Goal: Task Accomplishment & Management: Use online tool/utility

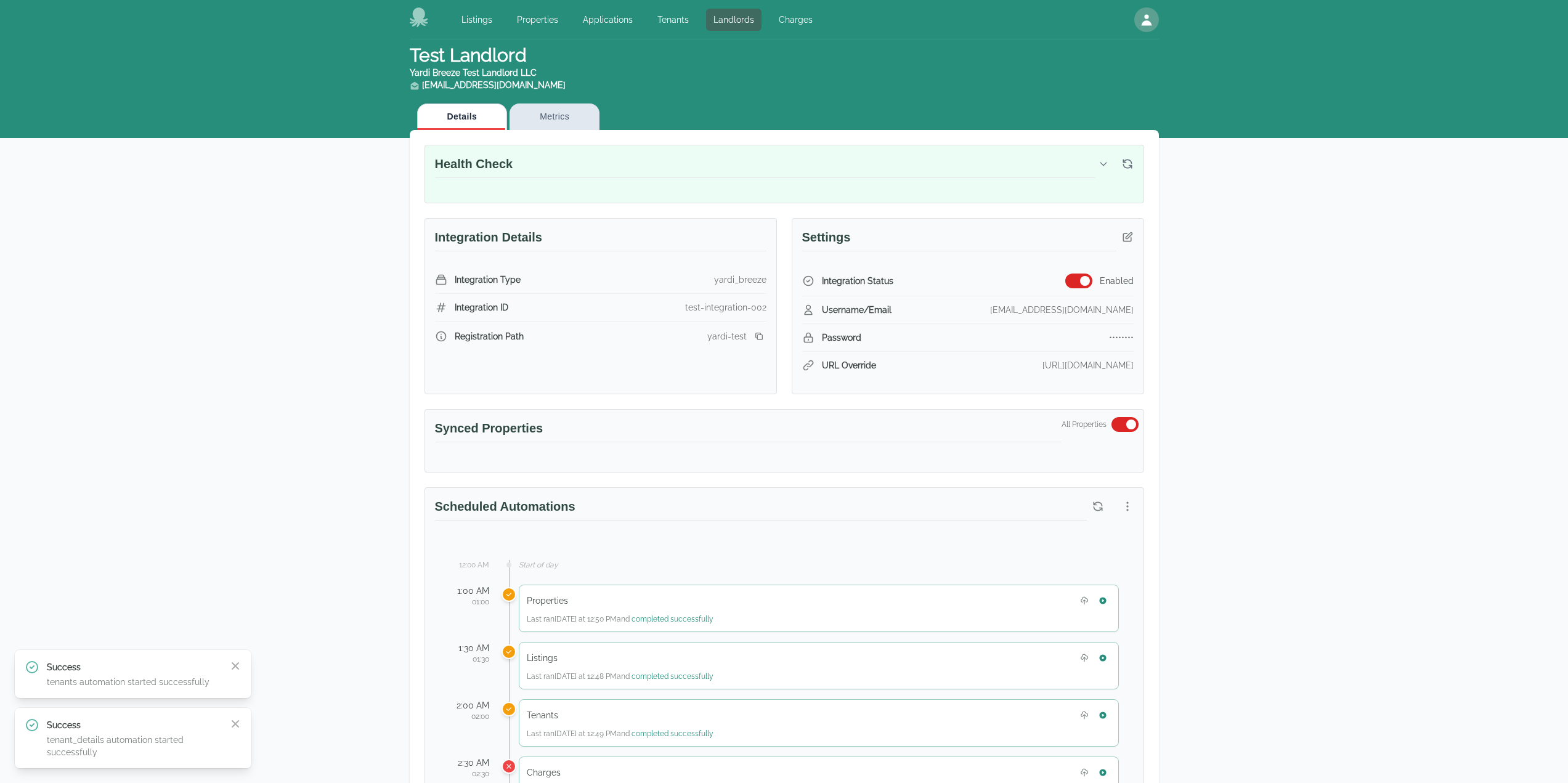
scroll to position [369, 0]
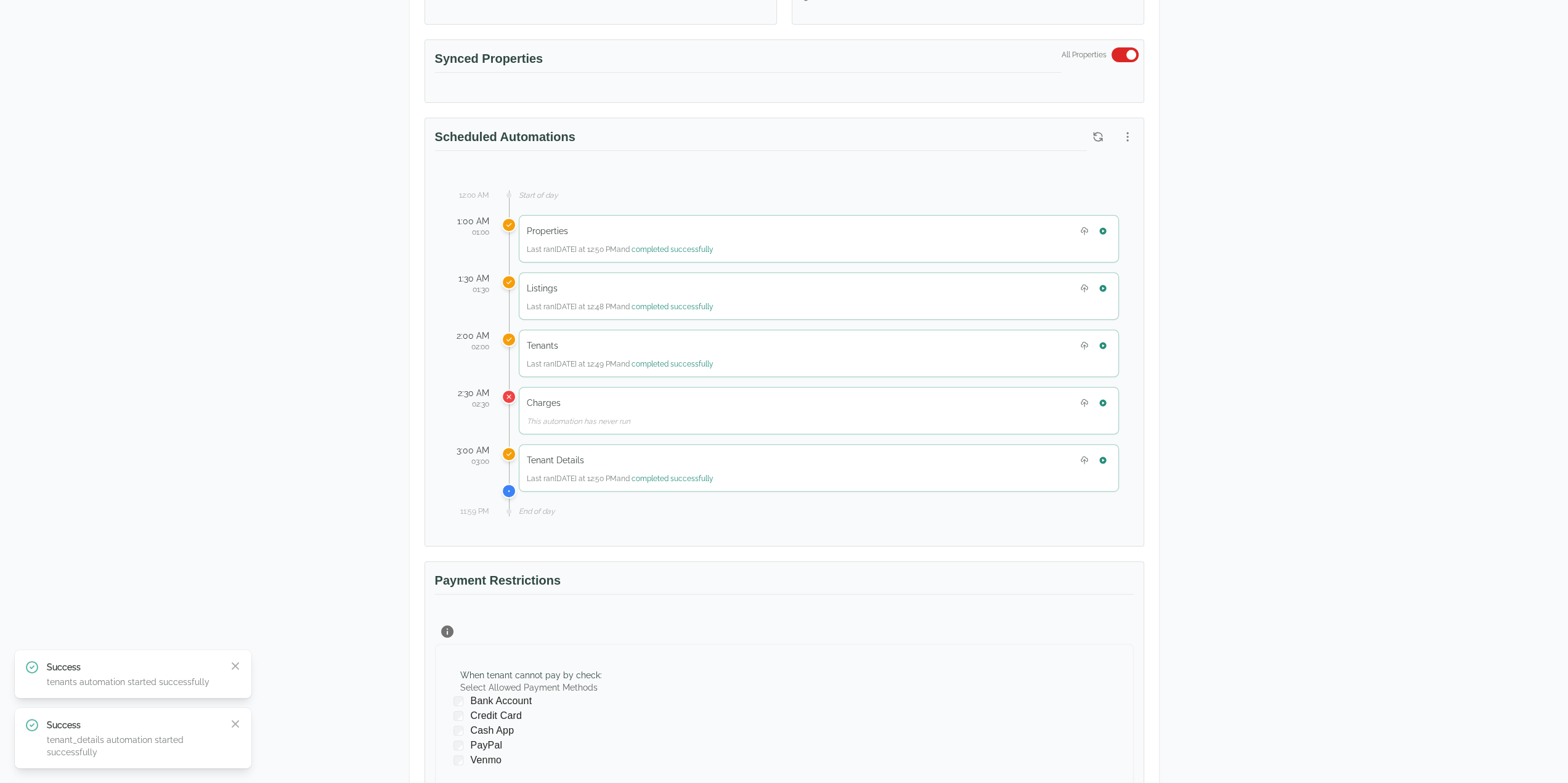
drag, startPoint x: 1434, startPoint y: 352, endPoint x: 1442, endPoint y: 348, distance: 8.9
click at [1434, 352] on div "Test Landlord Yardi Breeze Test Landlord LLC [EMAIL_ADDRESS][DOMAIN_NAME] Detai…" at bounding box center [784, 359] width 1568 height 1379
drag, startPoint x: 1465, startPoint y: 416, endPoint x: 1504, endPoint y: 246, distance: 174.4
click at [1465, 414] on div "Test Landlord Yardi Breeze Test Landlord LLC landlord.yardi@occupi.app Details …" at bounding box center [784, 359] width 1568 height 1379
click at [1419, 528] on div "Test Landlord Yardi Breeze Test Landlord LLC landlord.yardi@occupi.app Details …" at bounding box center [784, 359] width 1568 height 1379
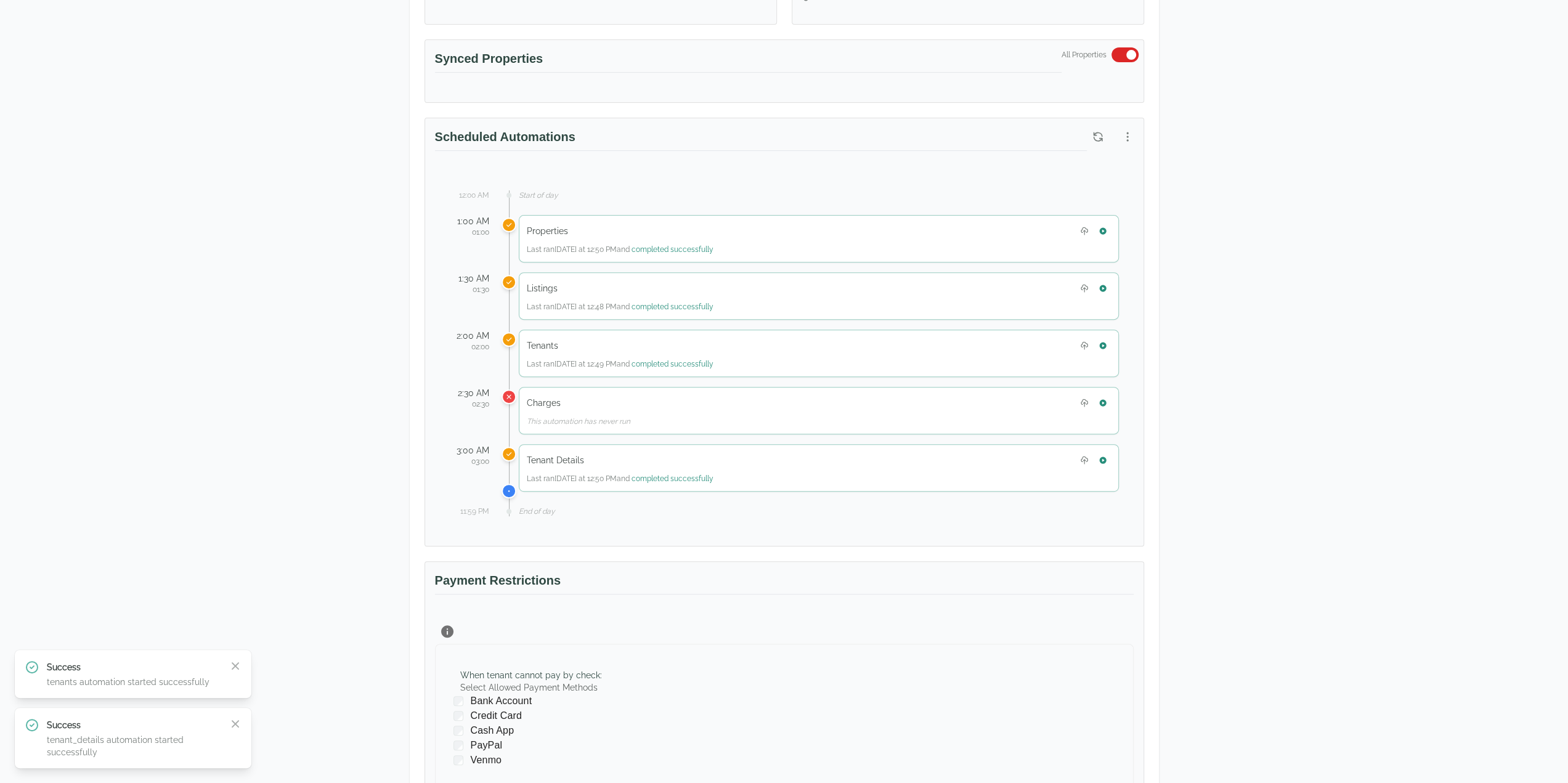
drag, startPoint x: 1361, startPoint y: 470, endPoint x: 1358, endPoint y: 456, distance: 14.3
click at [1358, 460] on div "Test Landlord Yardi Breeze Test Landlord LLC landlord.yardi@occupi.app Details …" at bounding box center [784, 359] width 1568 height 1379
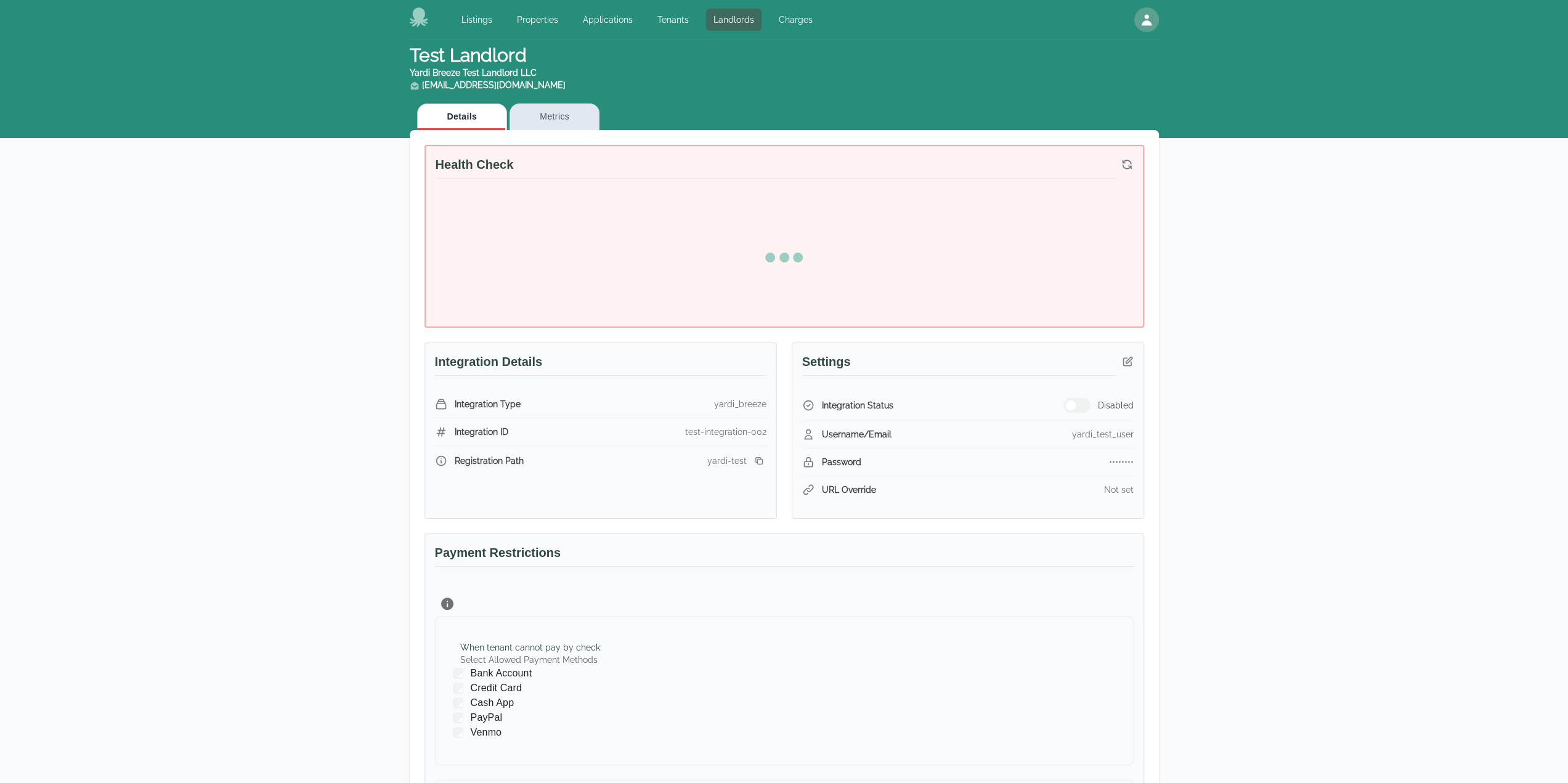
click at [1331, 266] on div "Test Landlord Yardi Breeze Test Landlord LLC [EMAIL_ADDRESS][DOMAIN_NAME] Detai…" at bounding box center [784, 530] width 1568 height 982
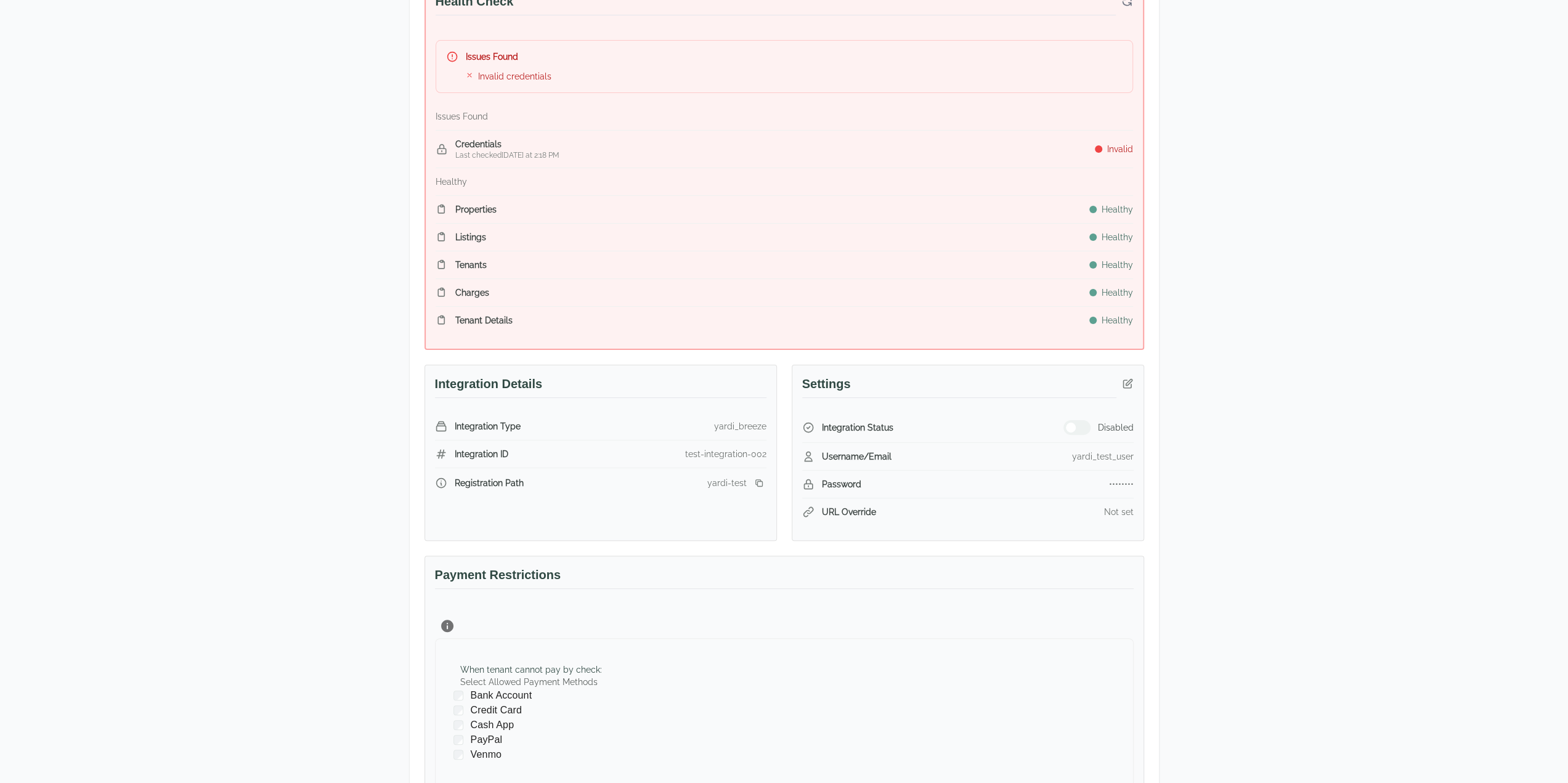
scroll to position [123, 0]
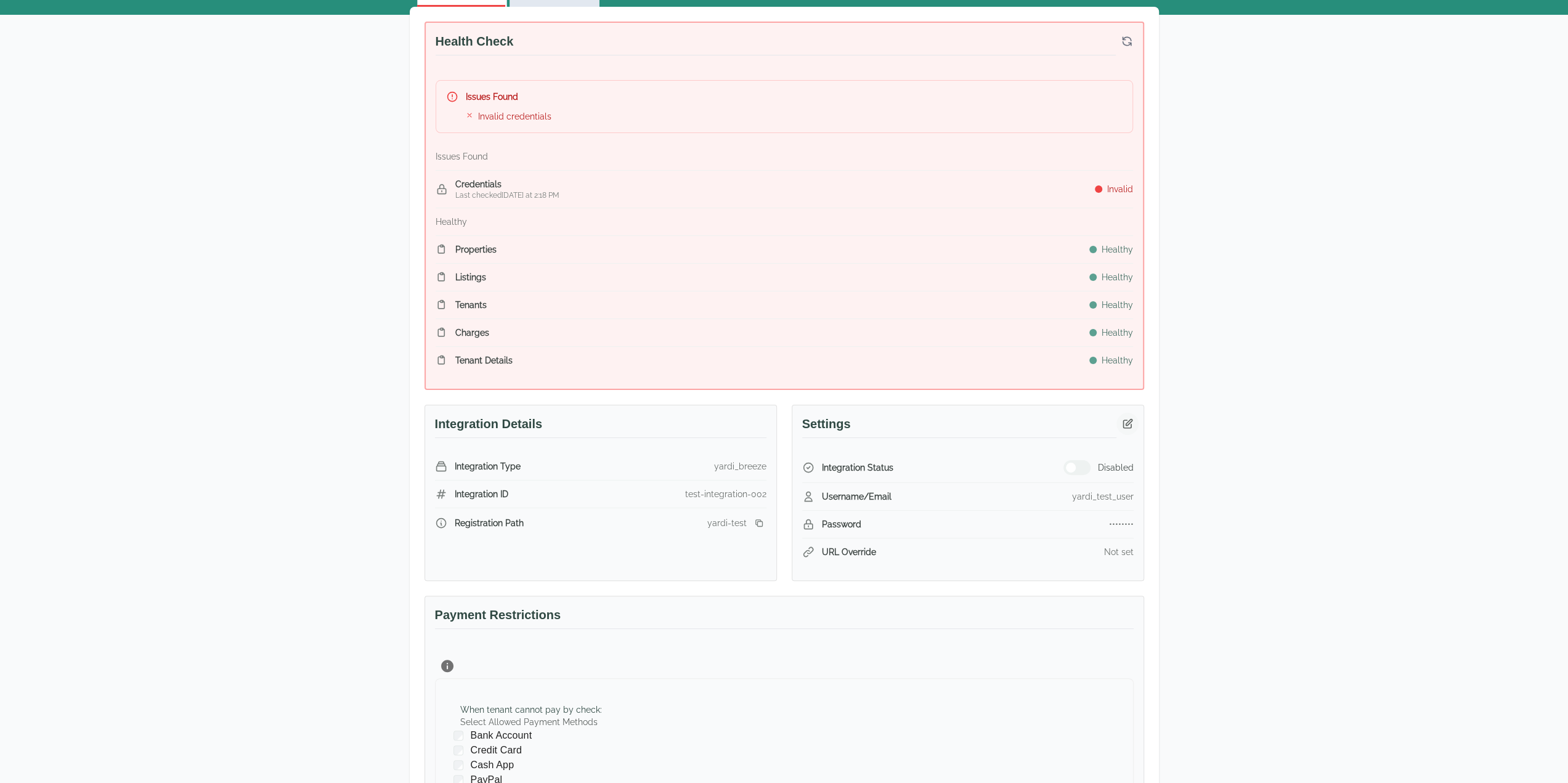
click at [1126, 420] on icon "button" at bounding box center [1127, 423] width 9 height 9
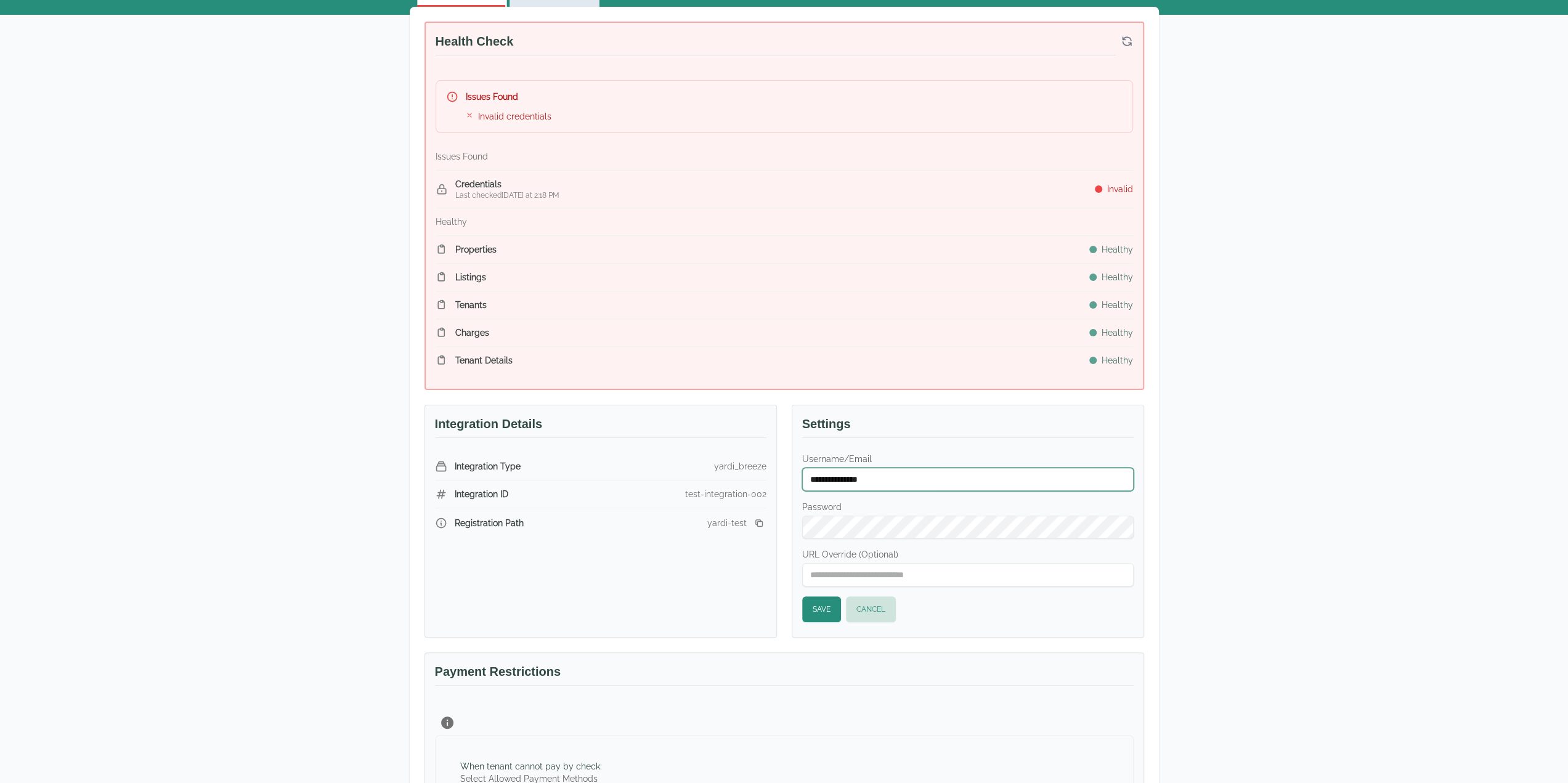
click at [904, 468] on input "**********" at bounding box center [968, 479] width 332 height 23
type input "**********"
click at [864, 574] on input "URL Override (Optional)" at bounding box center [968, 574] width 332 height 23
paste input "**********"
type input "**********"
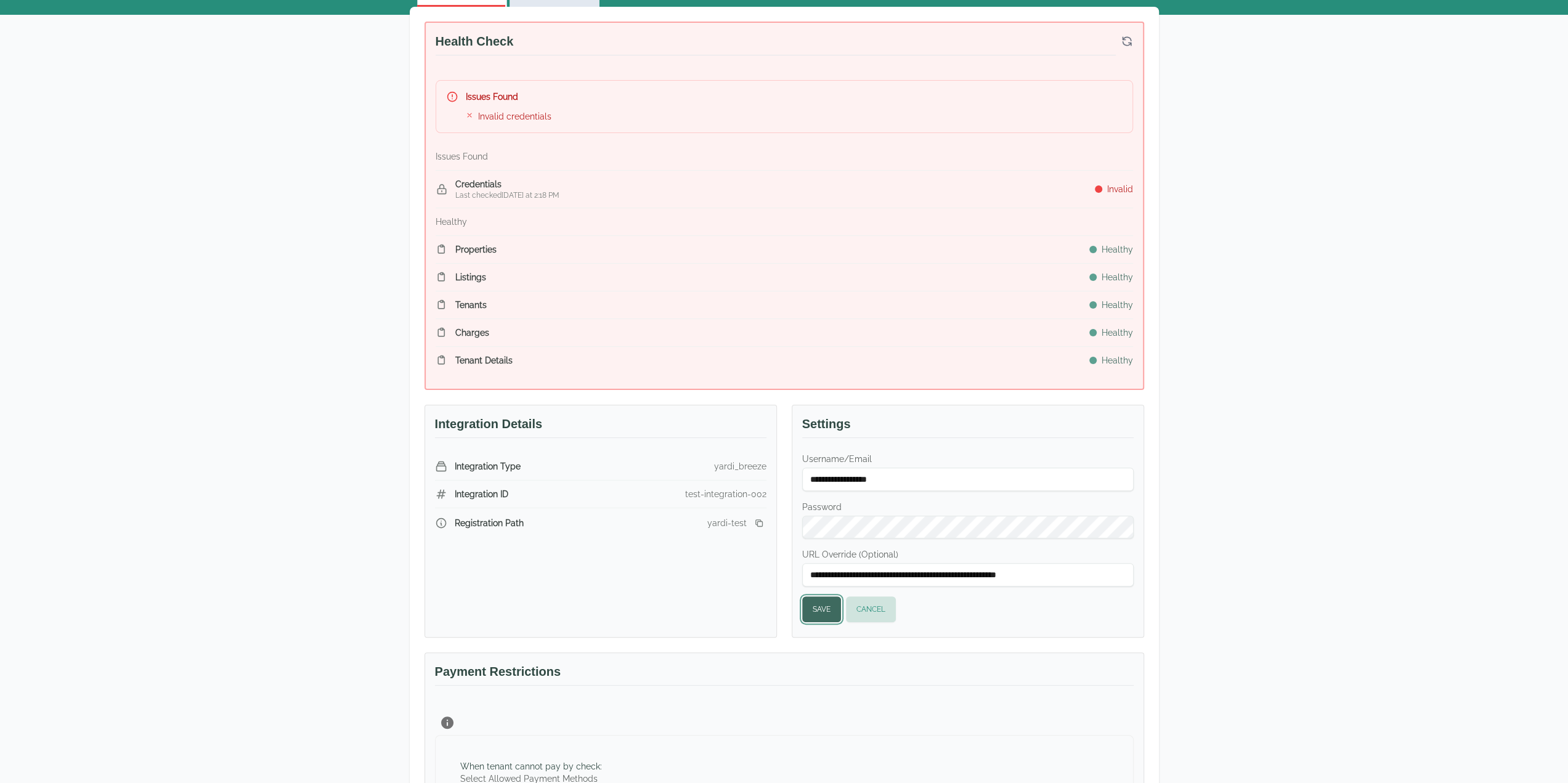
click at [818, 604] on button "Save" at bounding box center [822, 609] width 39 height 26
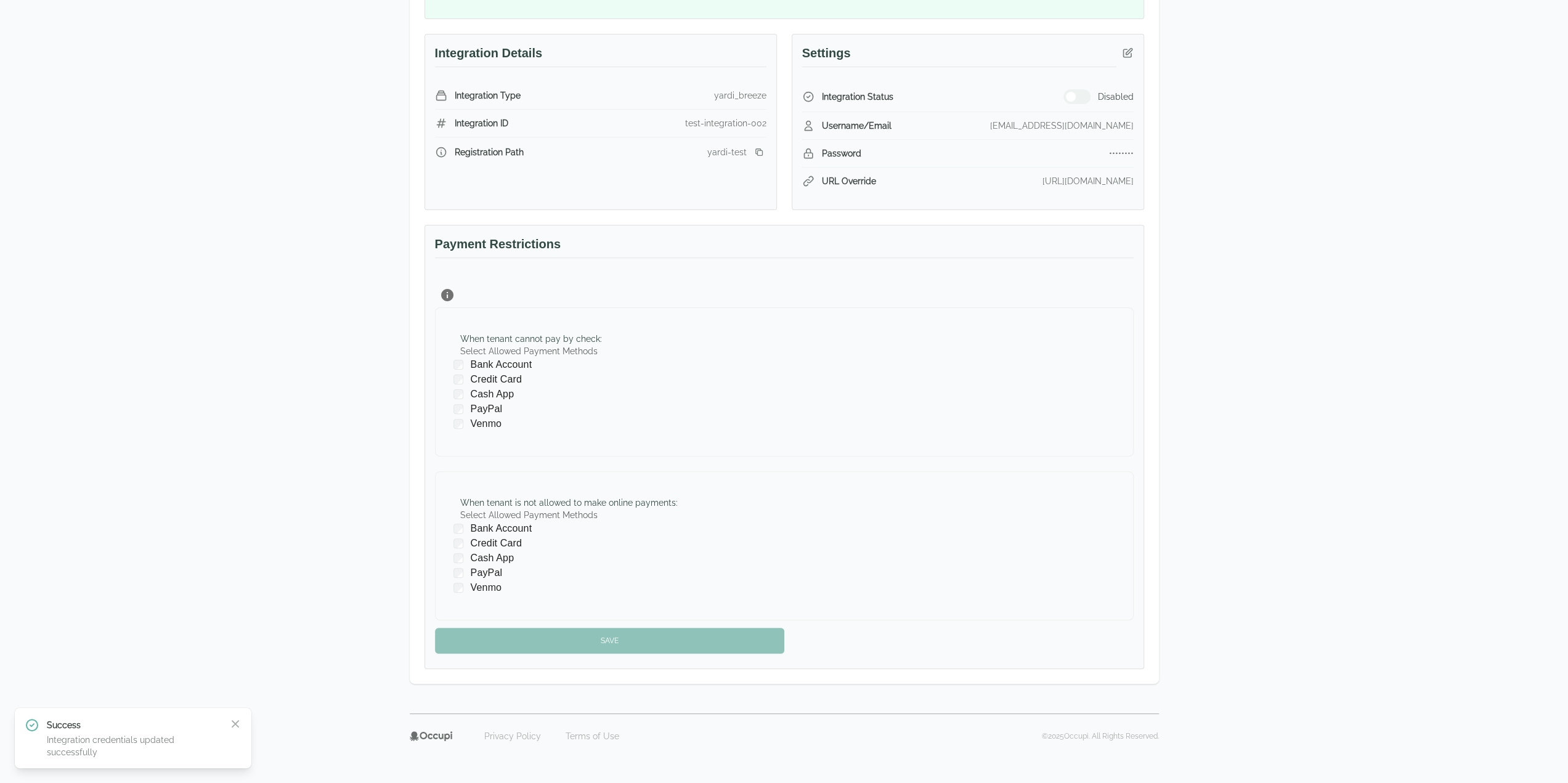
scroll to position [0, 0]
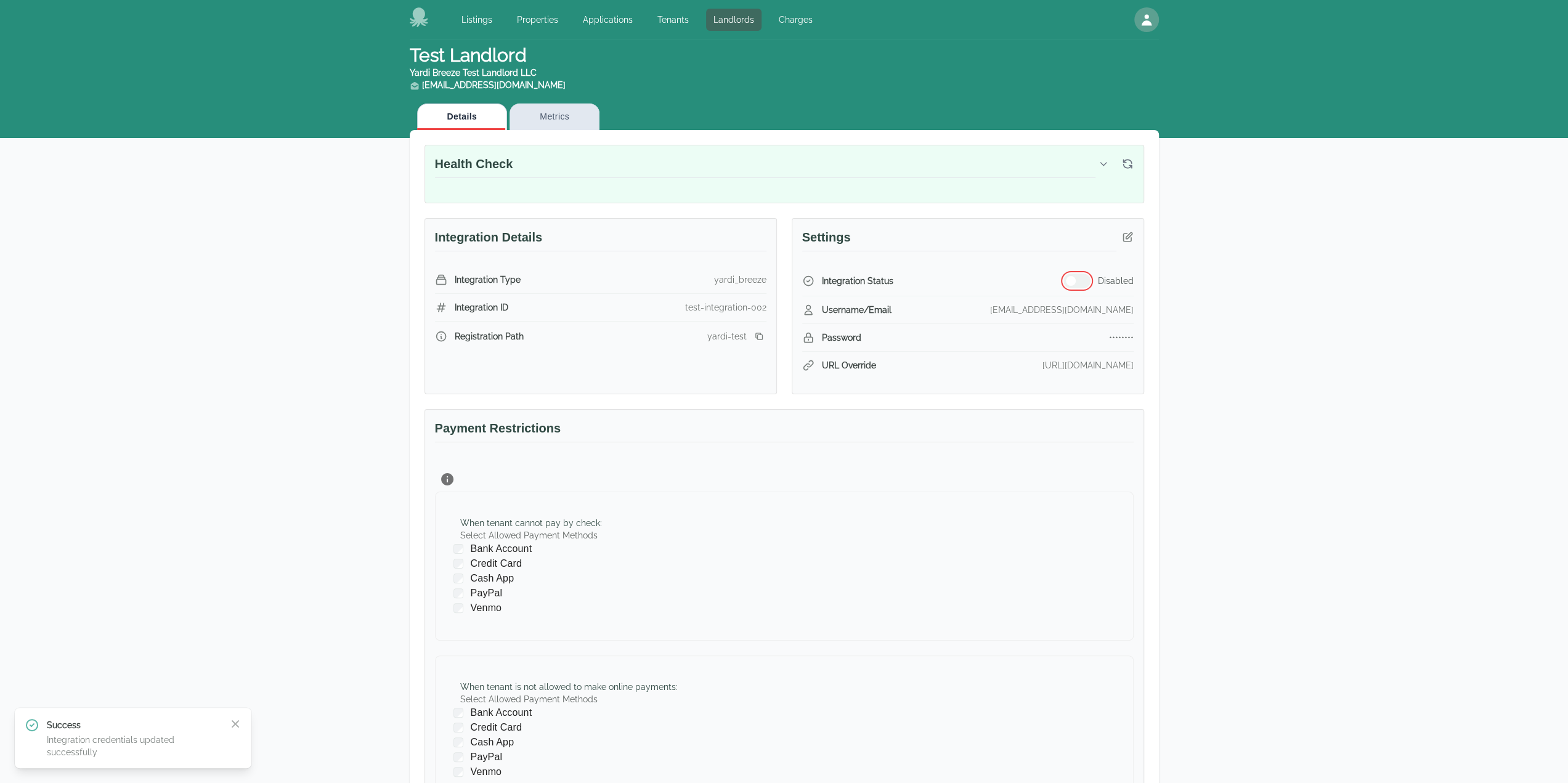
click at [1080, 274] on button "button" at bounding box center [1077, 281] width 27 height 15
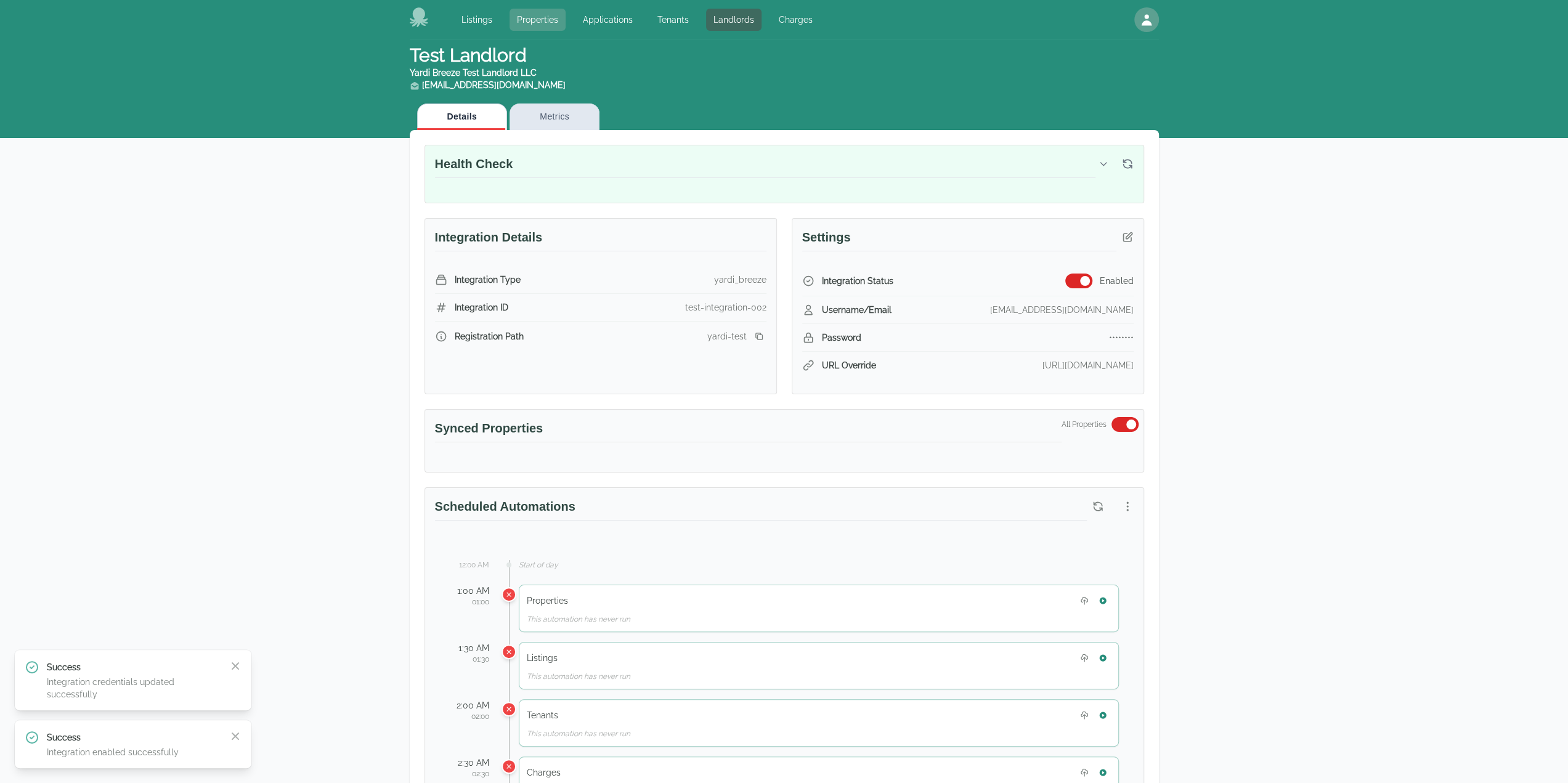
click at [539, 19] on link "Properties" at bounding box center [538, 19] width 56 height 22
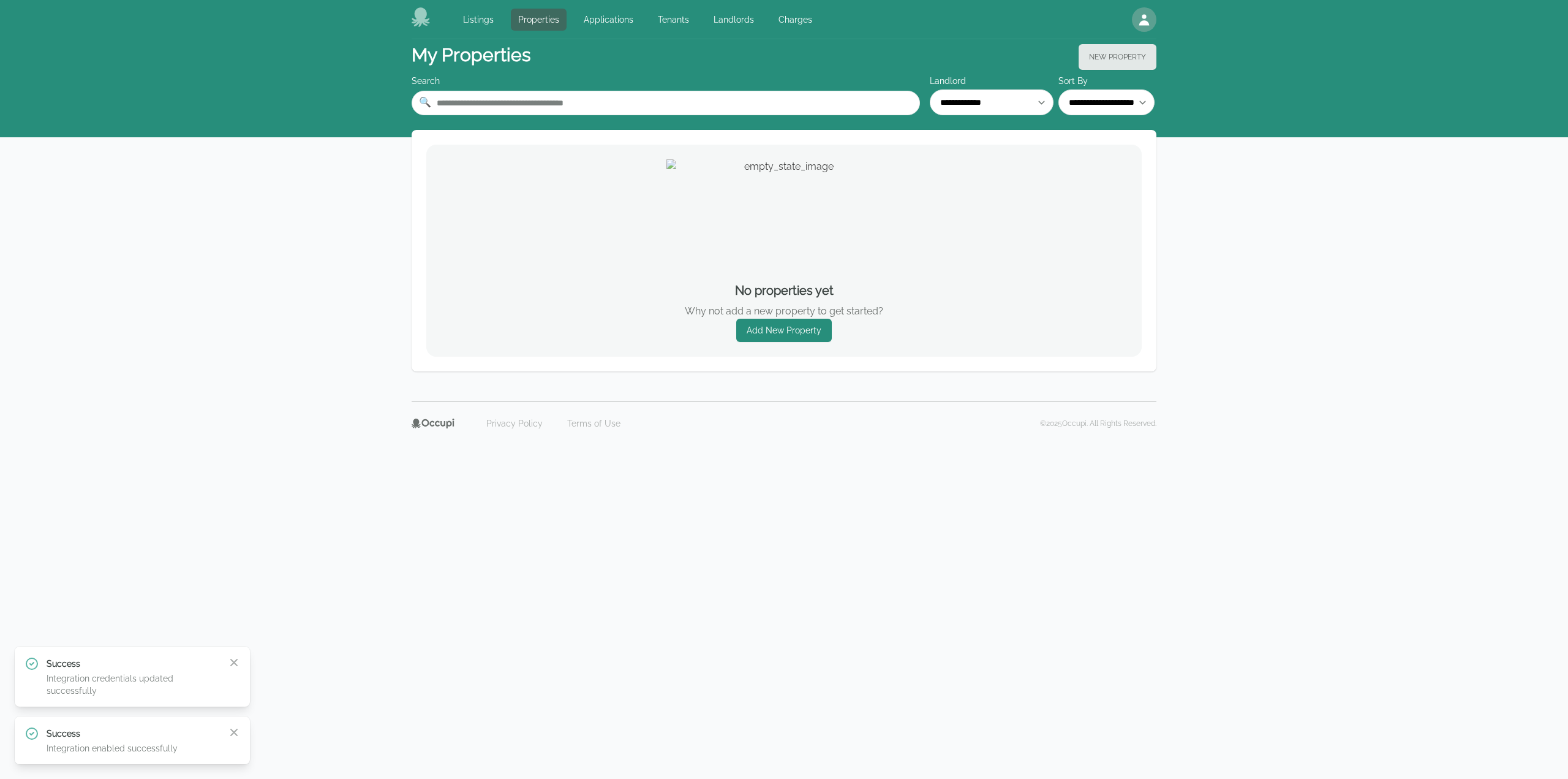
click at [702, 13] on div "Listings Properties Applications Tenants Landlords Charges" at bounding box center [637, 19] width 364 height 22
click at [720, 17] on link "Landlords" at bounding box center [733, 19] width 55 height 22
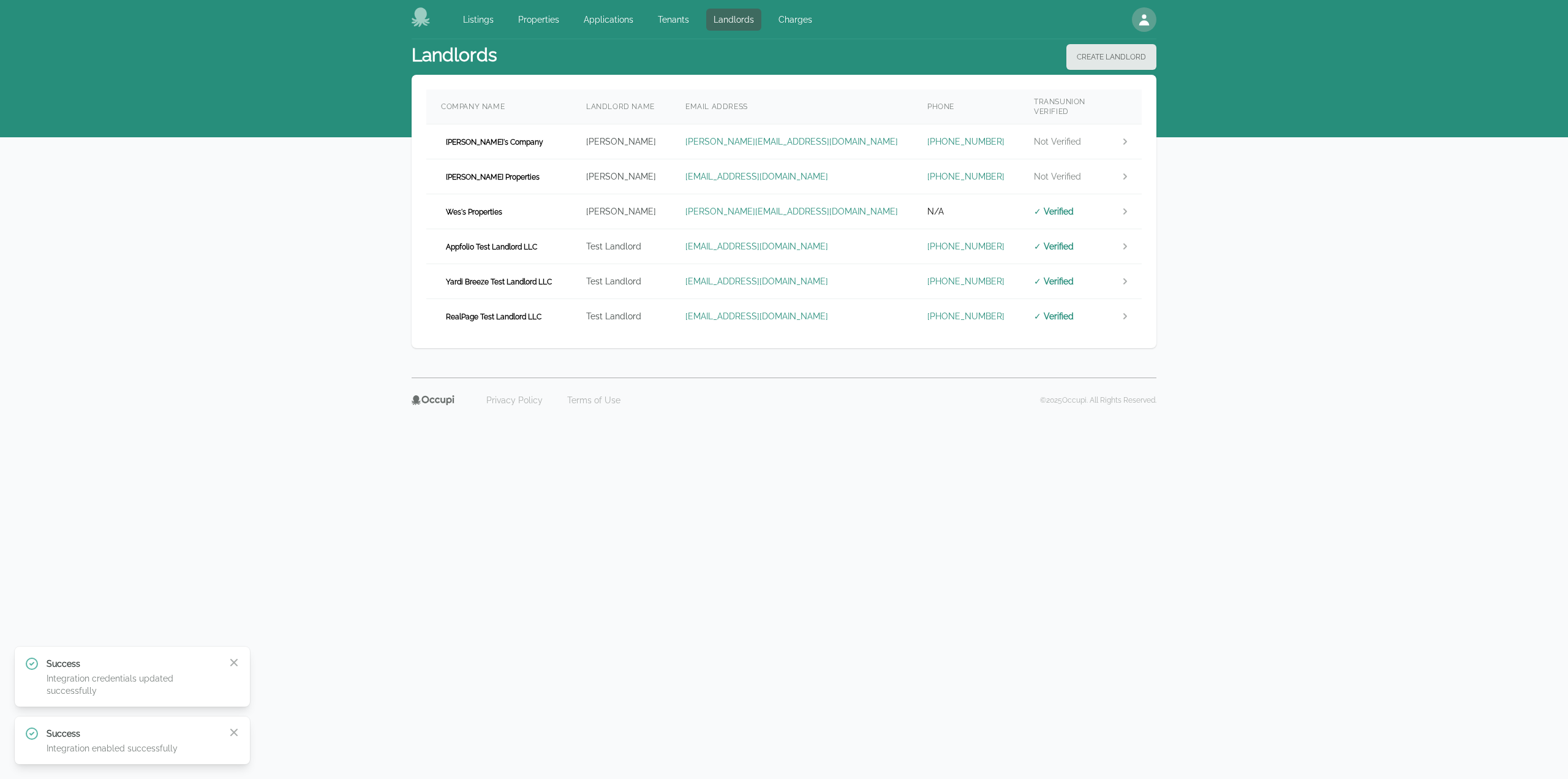
drag, startPoint x: 1415, startPoint y: 502, endPoint x: 1398, endPoint y: 468, distance: 38.0
click at [1415, 502] on body "Success Integration credentials updated successfully Close Success Integration …" at bounding box center [784, 389] width 1568 height 779
click at [1450, 387] on div "Success Integration credentials updated successfully Close Success Integration …" at bounding box center [784, 226] width 1568 height 452
click at [873, 272] on td "[EMAIL_ADDRESS][DOMAIN_NAME]" at bounding box center [792, 281] width 242 height 35
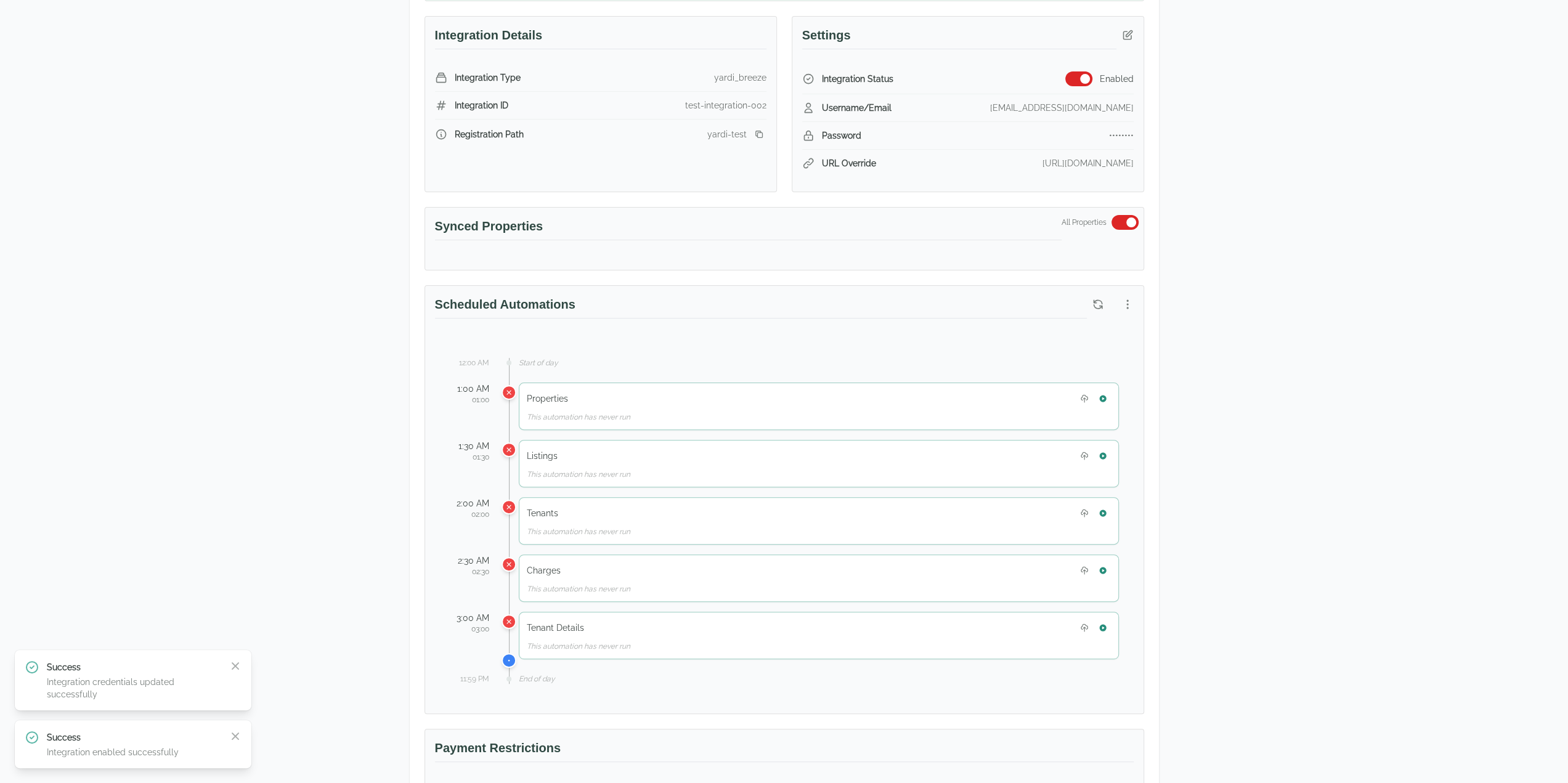
scroll to position [308, 0]
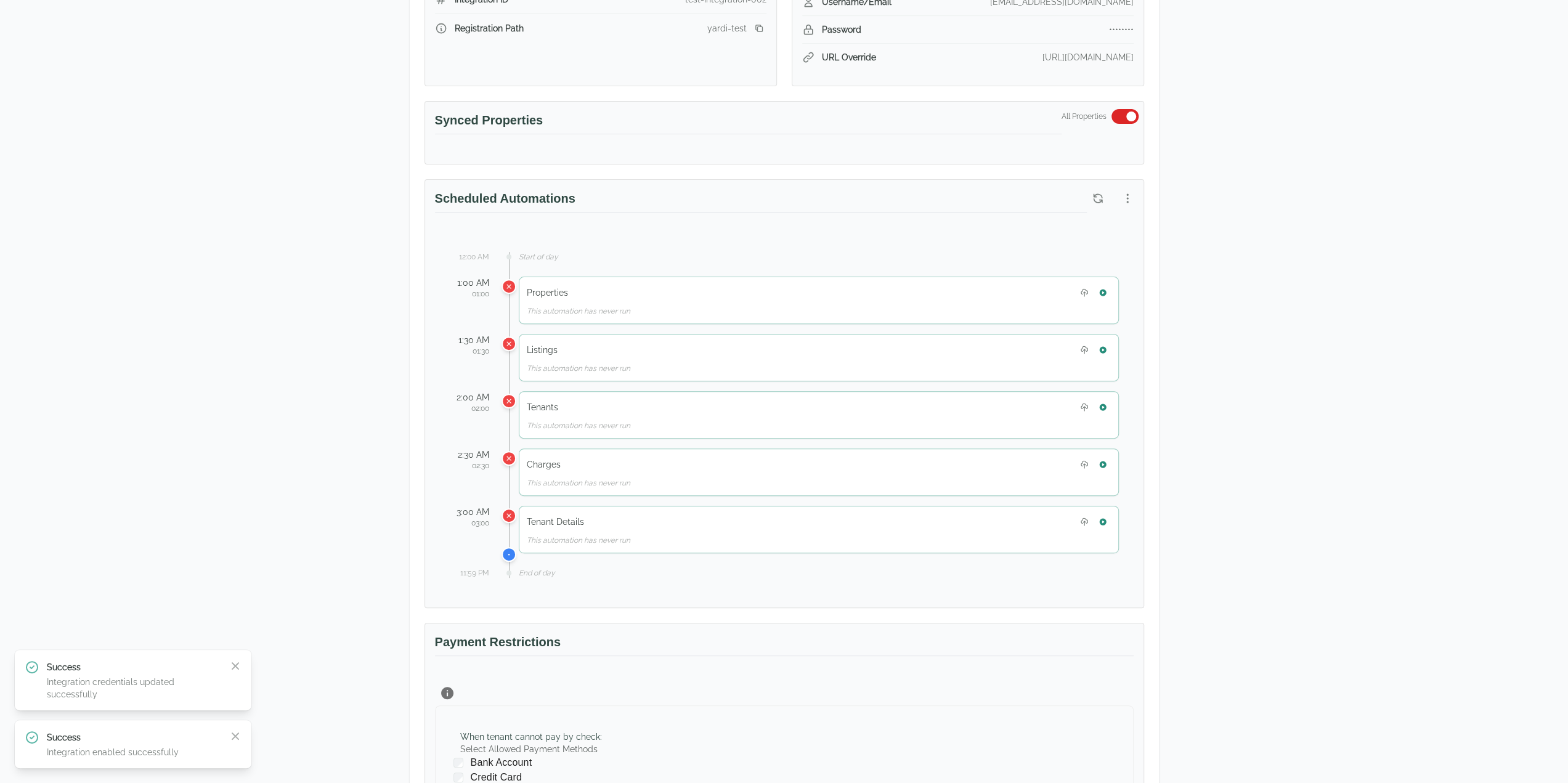
click at [1318, 432] on div "Test Landlord Yardi Breeze Test Landlord LLC [EMAIL_ADDRESS][DOMAIN_NAME] Detai…" at bounding box center [784, 421] width 1568 height 1379
click at [1100, 289] on icon "button" at bounding box center [1103, 292] width 7 height 7
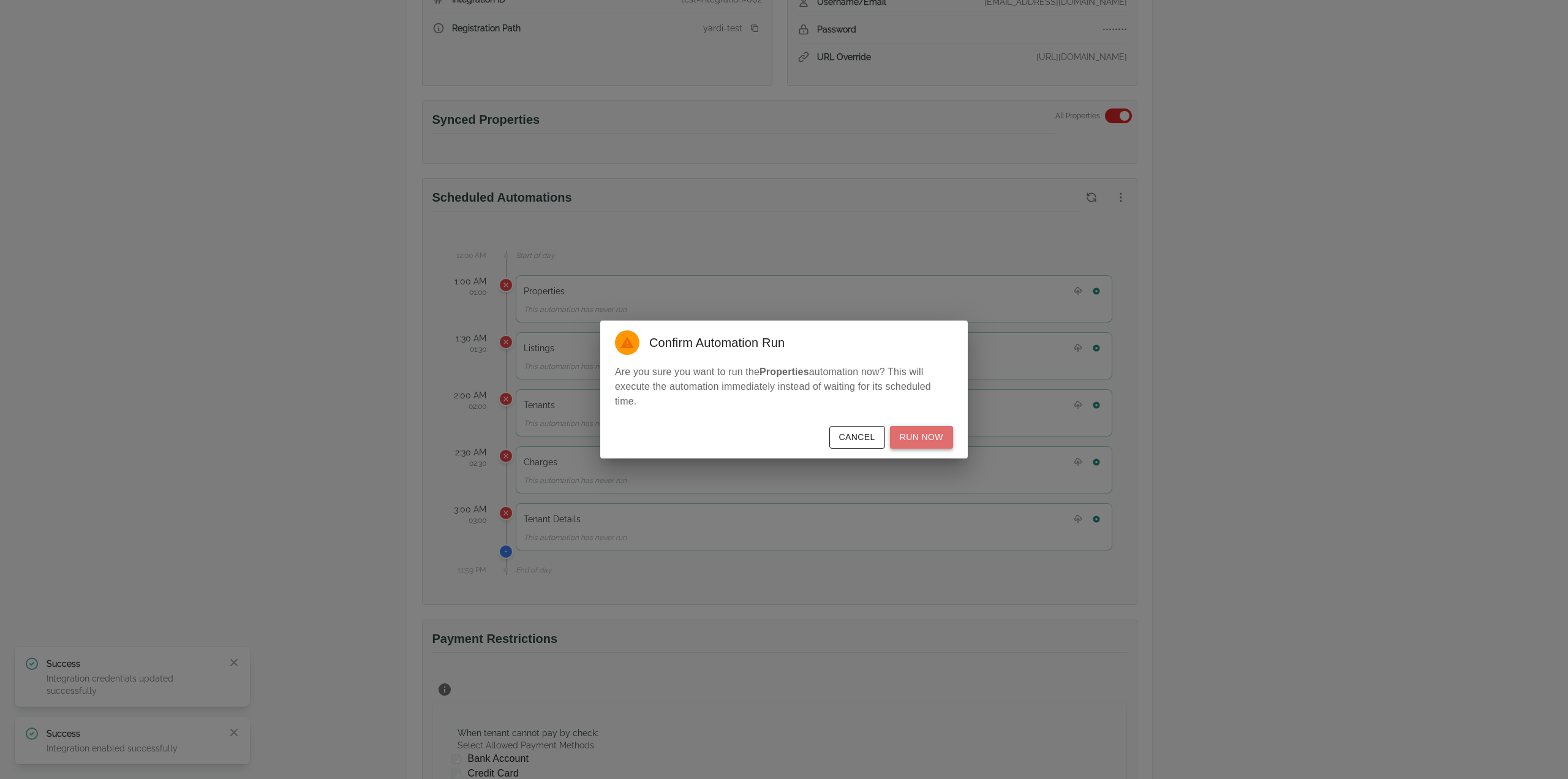
click at [924, 441] on button "Run Now" at bounding box center [922, 437] width 63 height 22
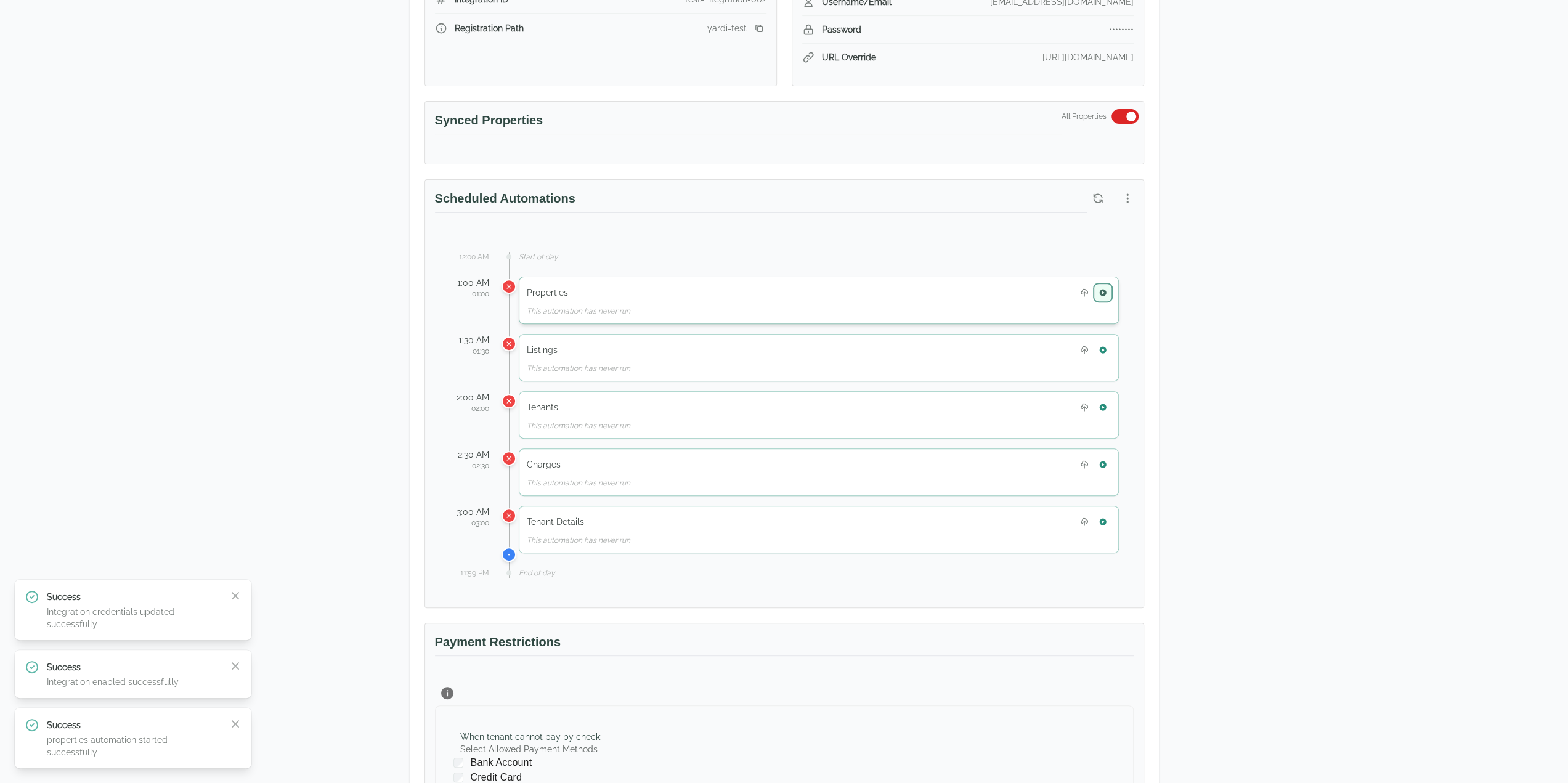
click at [1101, 289] on icon "button" at bounding box center [1103, 292] width 7 height 7
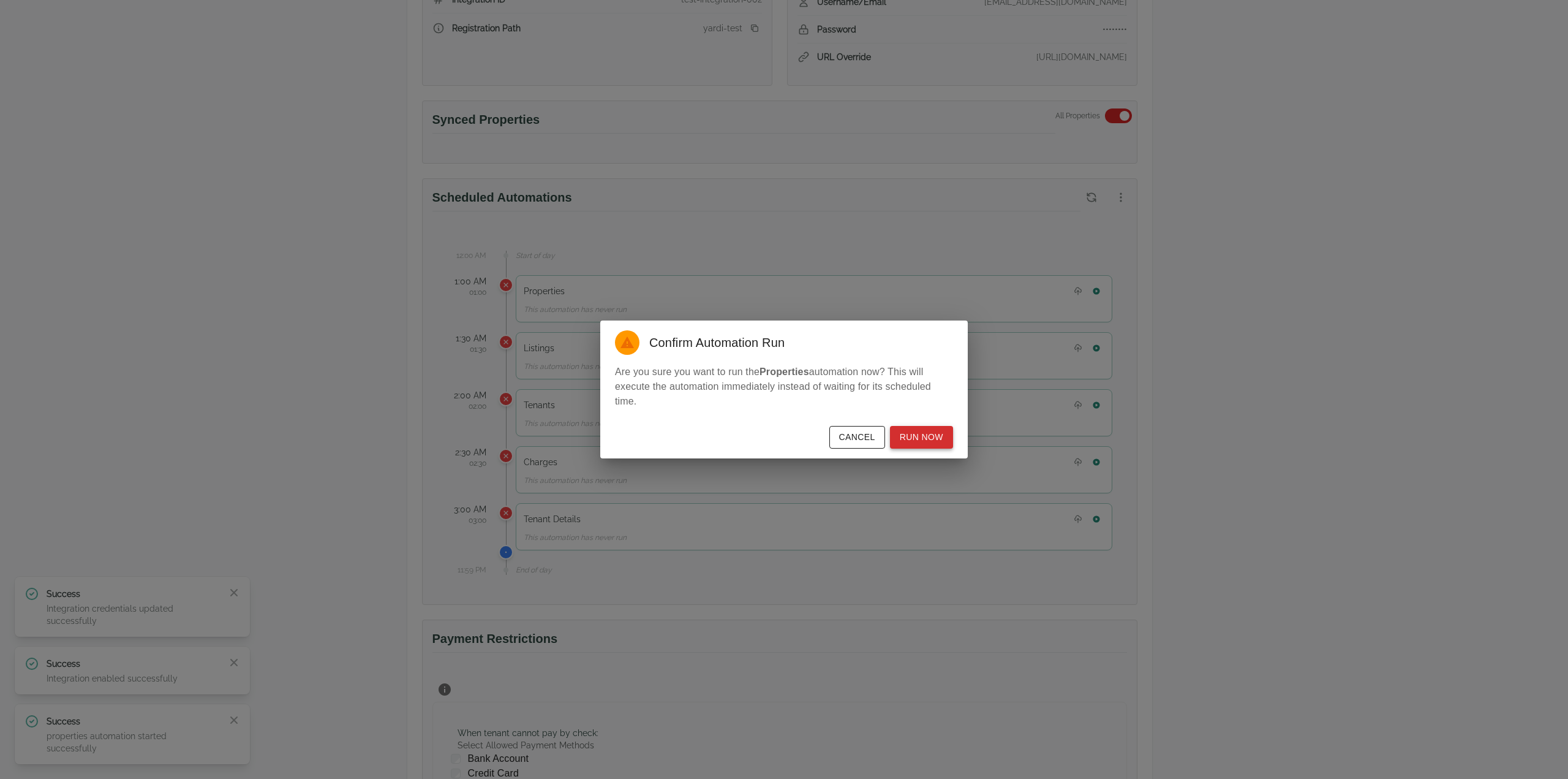
click at [917, 431] on button "Run Now" at bounding box center [922, 437] width 63 height 22
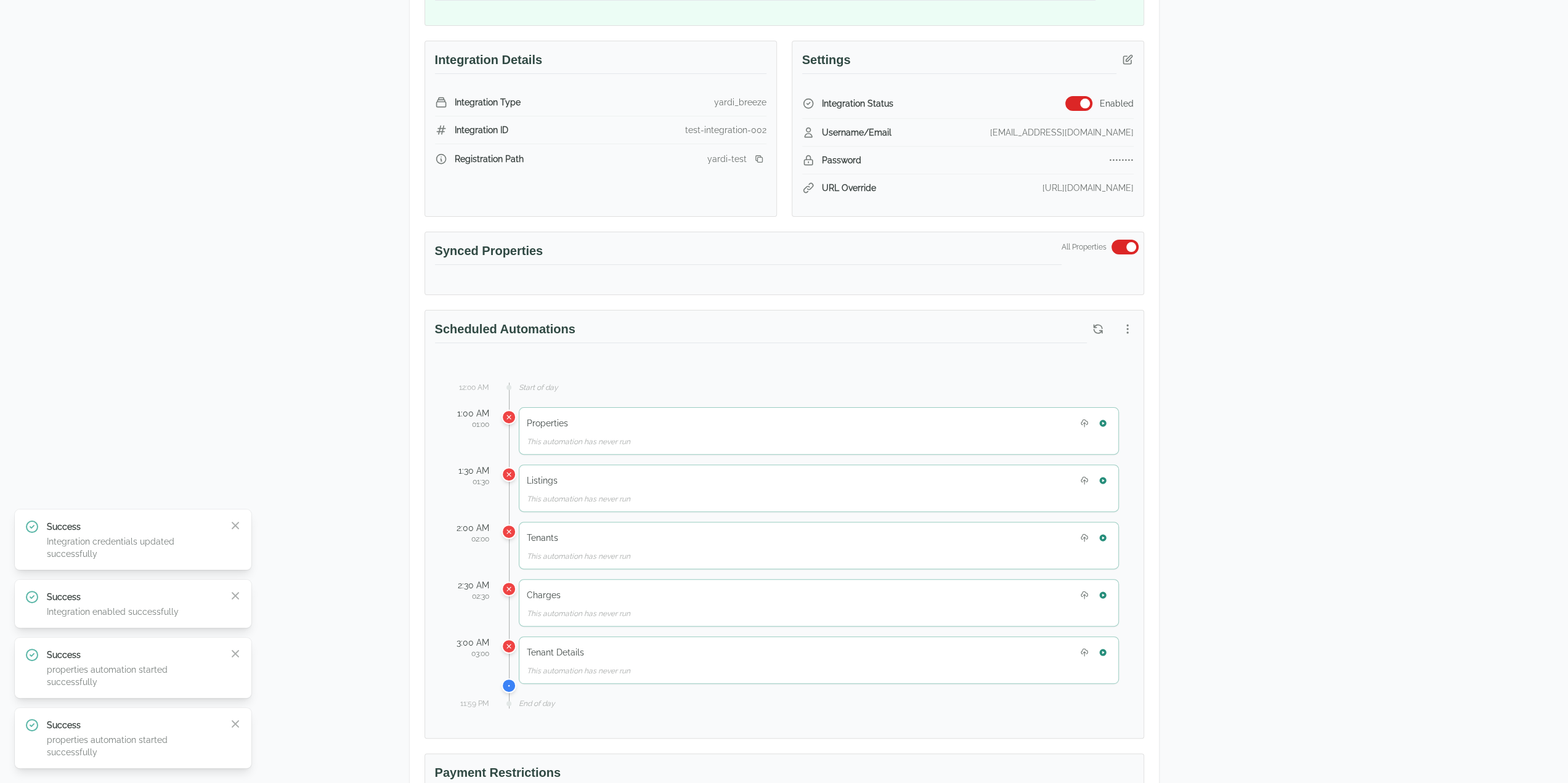
scroll to position [0, 0]
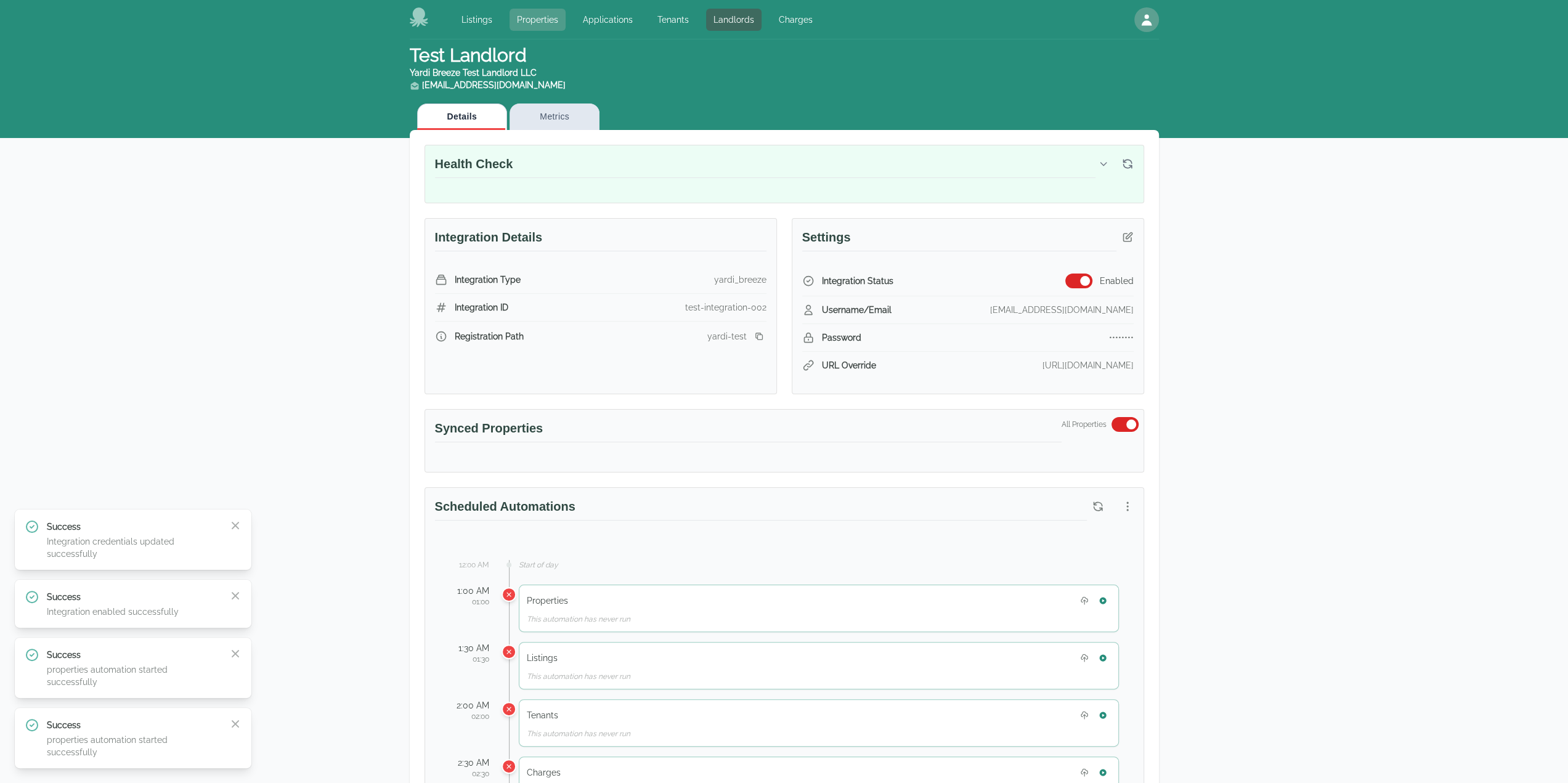
click at [544, 15] on link "Properties" at bounding box center [538, 19] width 56 height 22
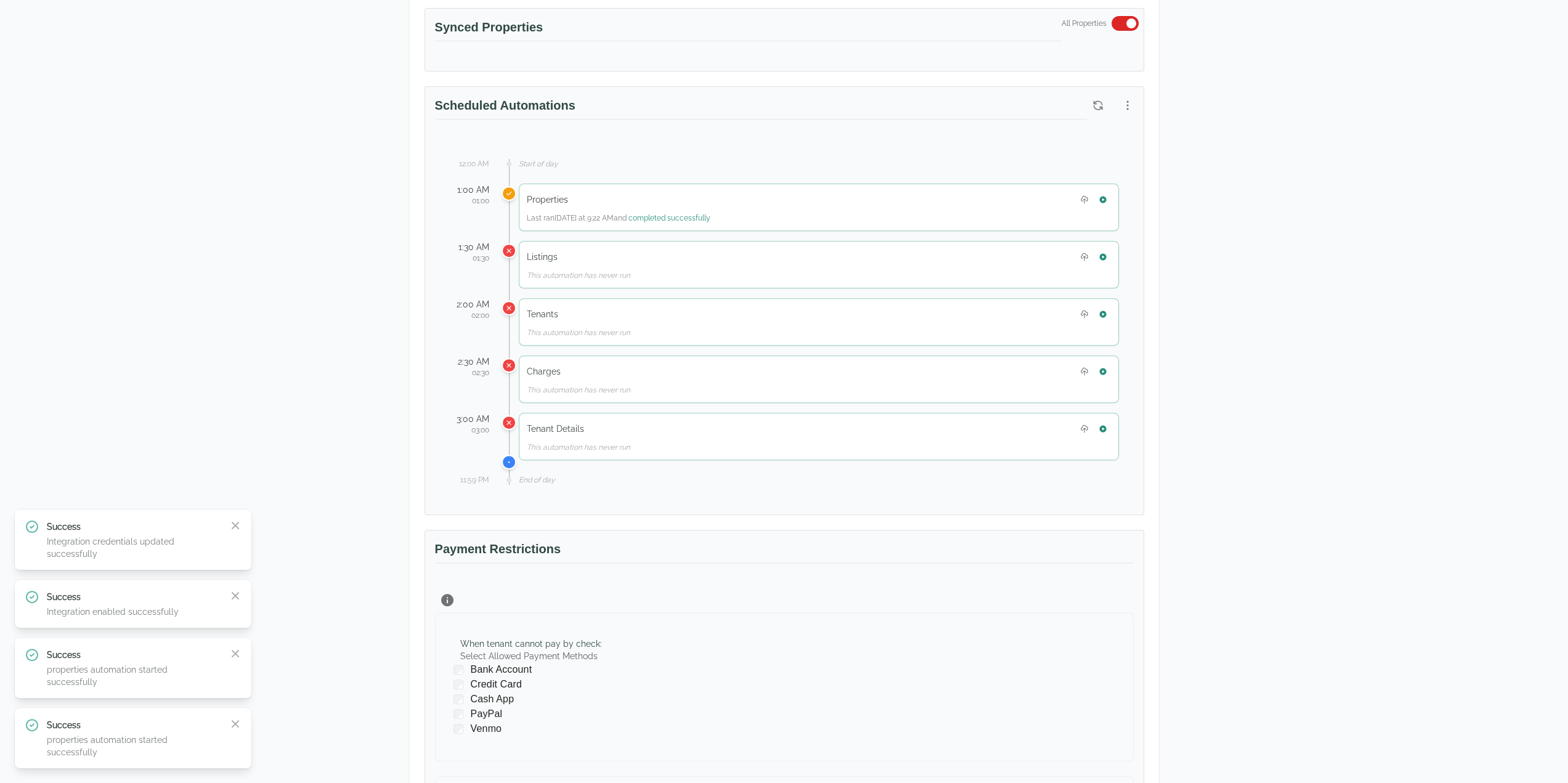
scroll to position [369, 0]
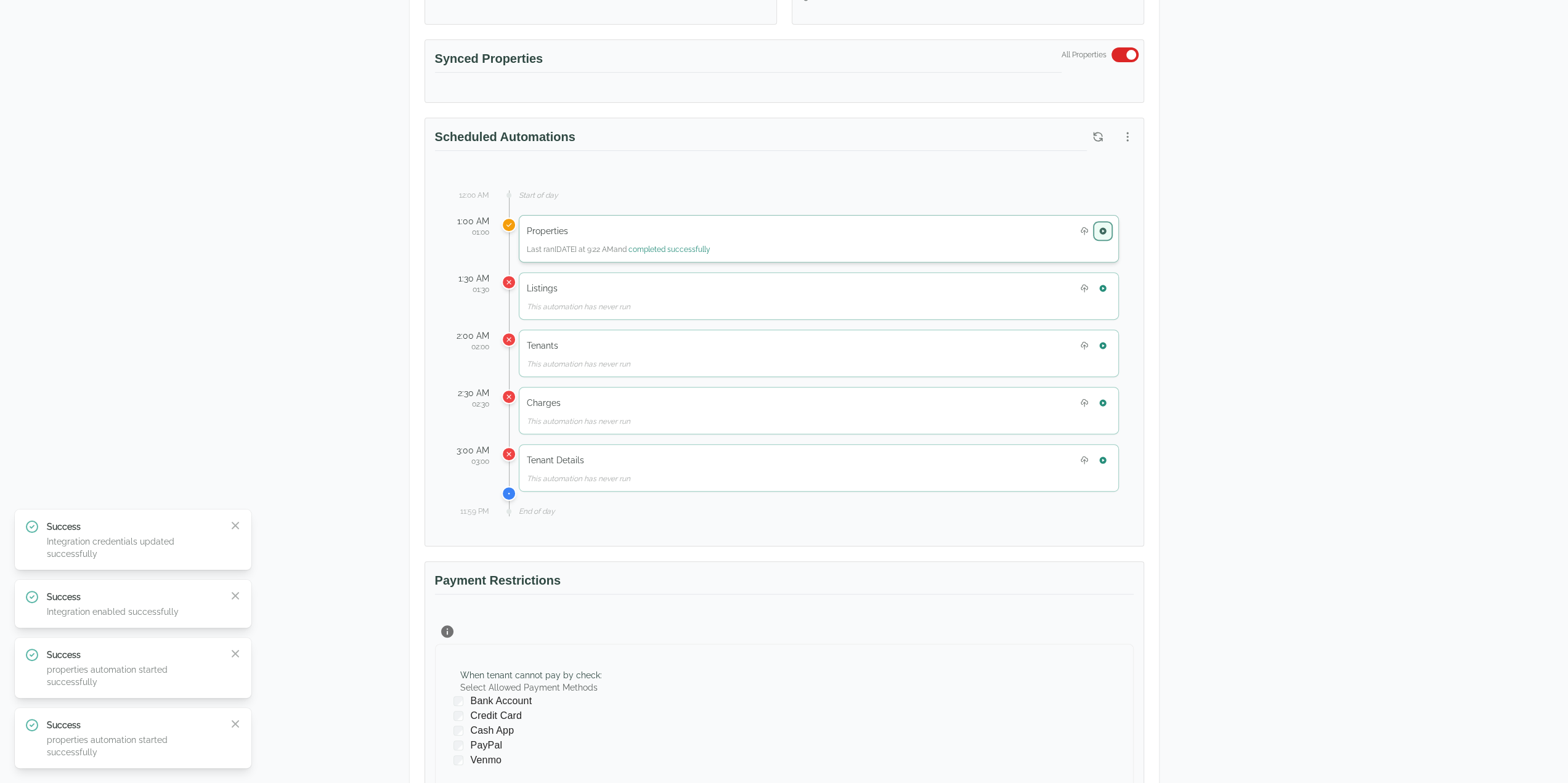
click at [1103, 232] on button "button" at bounding box center [1103, 231] width 16 height 16
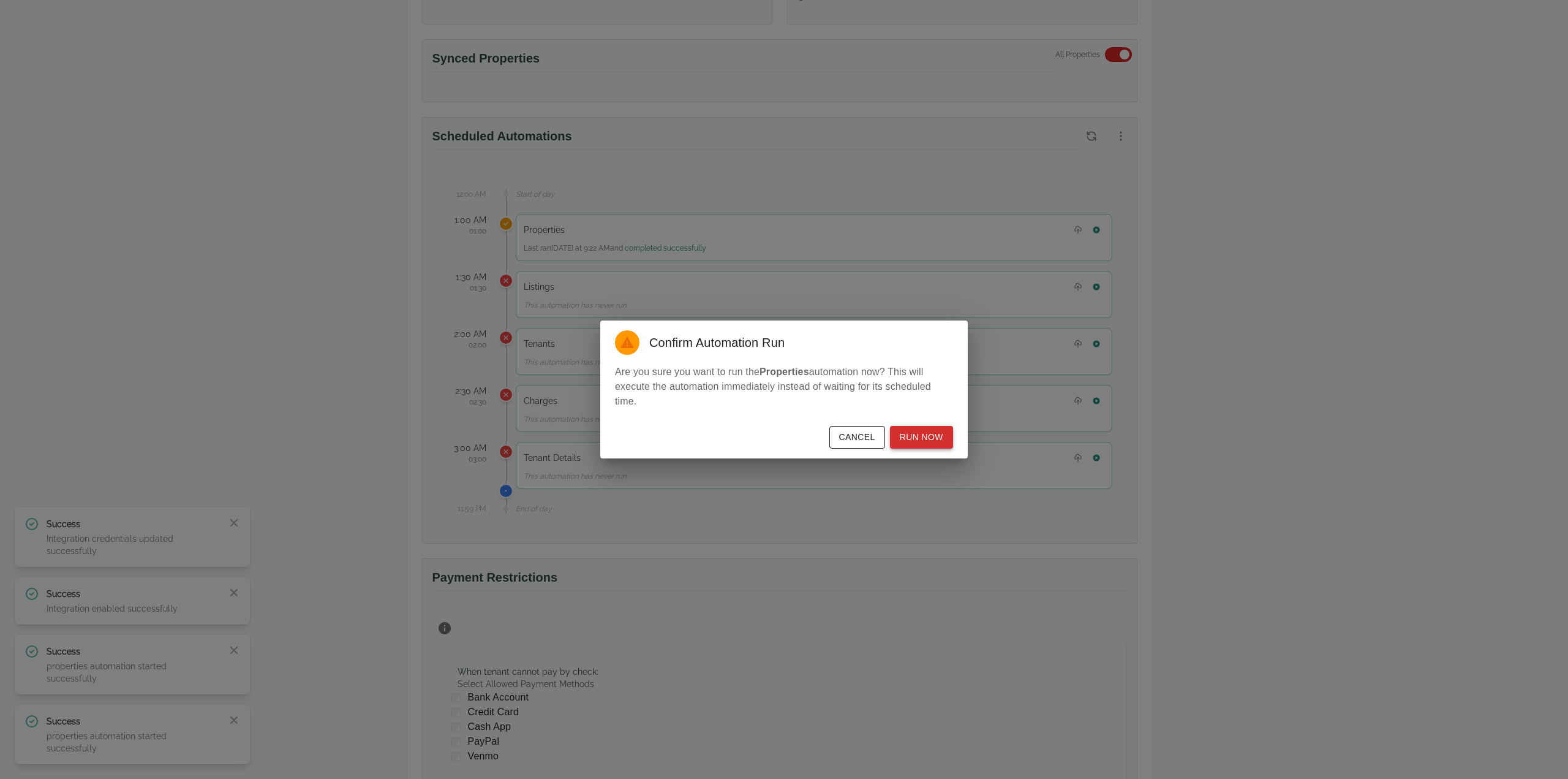
click at [927, 444] on button "Run Now" at bounding box center [922, 437] width 63 height 22
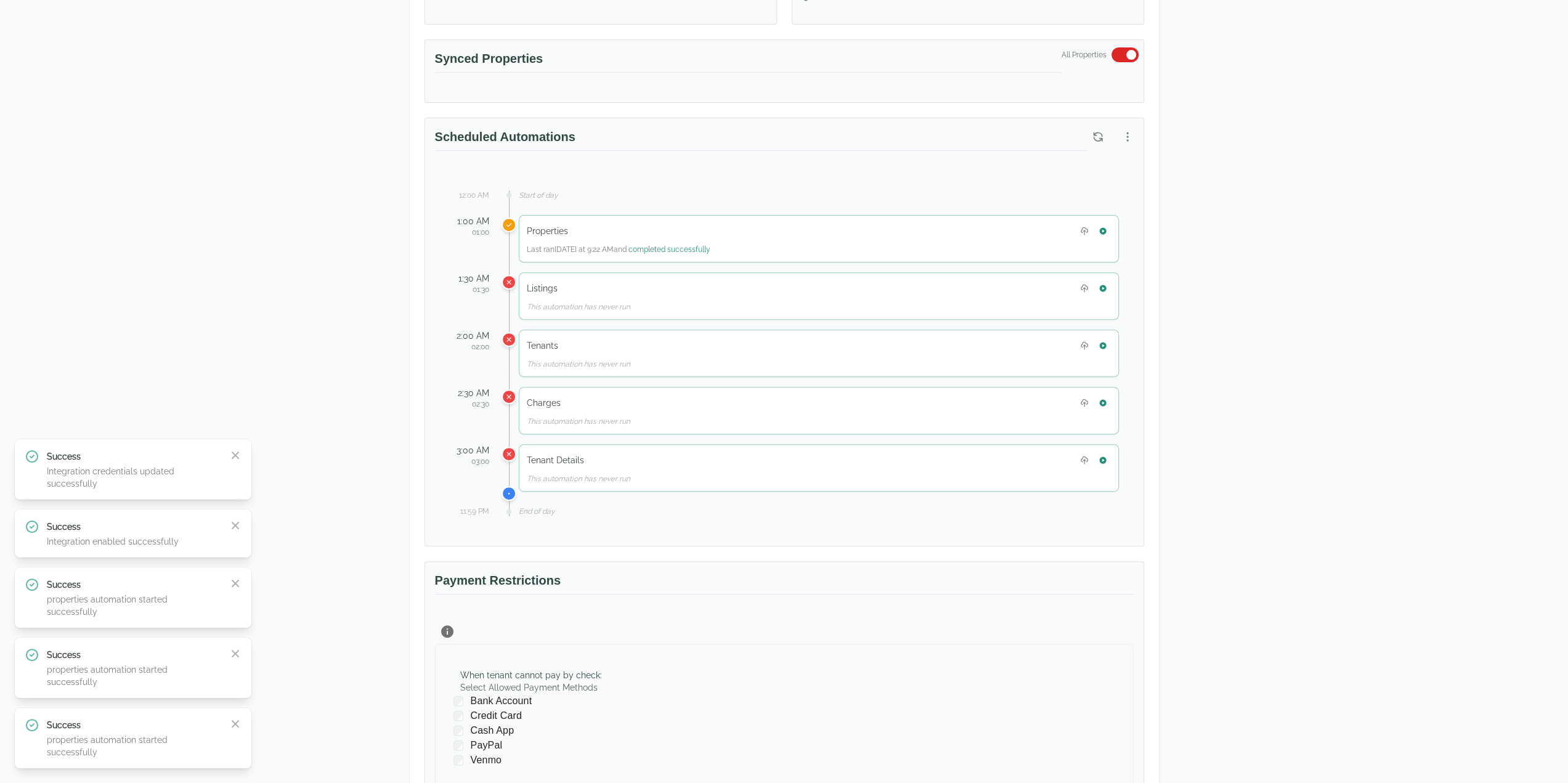
click at [1383, 391] on div "Test Landlord Yardi Breeze Test Landlord LLC [EMAIL_ADDRESS][DOMAIN_NAME] Detai…" at bounding box center [784, 359] width 1568 height 1379
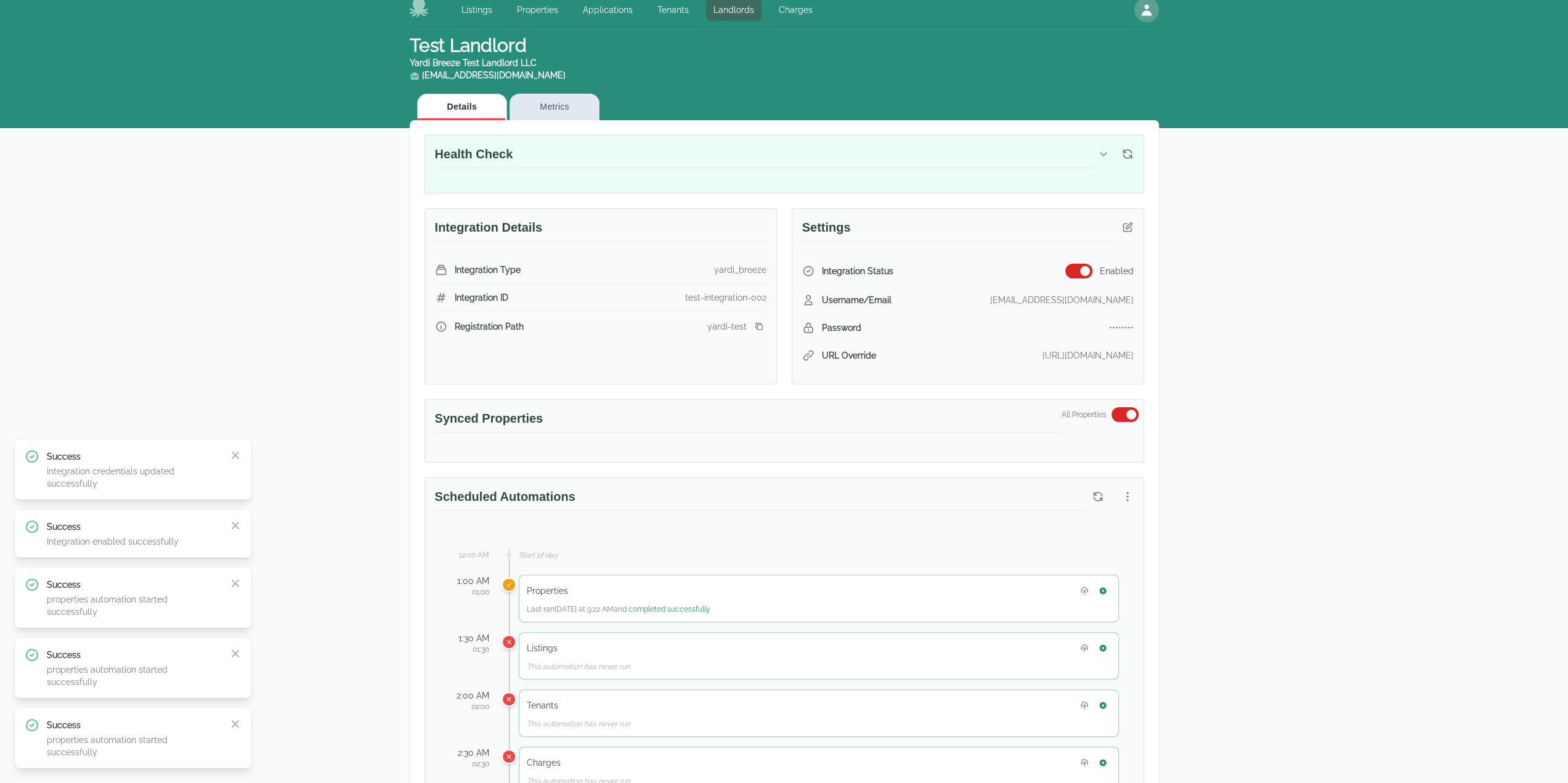
scroll to position [0, 0]
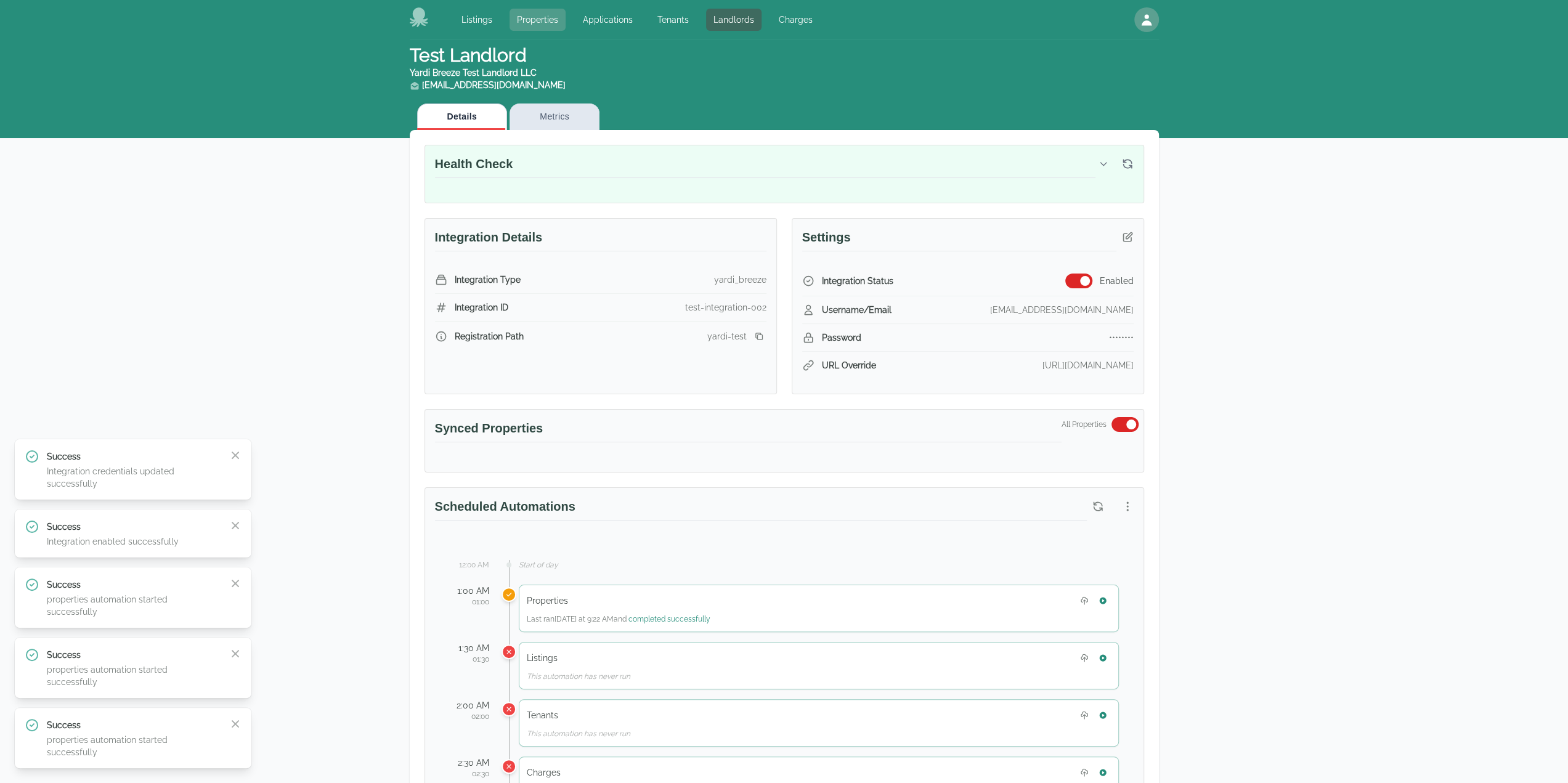
click at [538, 29] on link "Properties" at bounding box center [538, 19] width 56 height 22
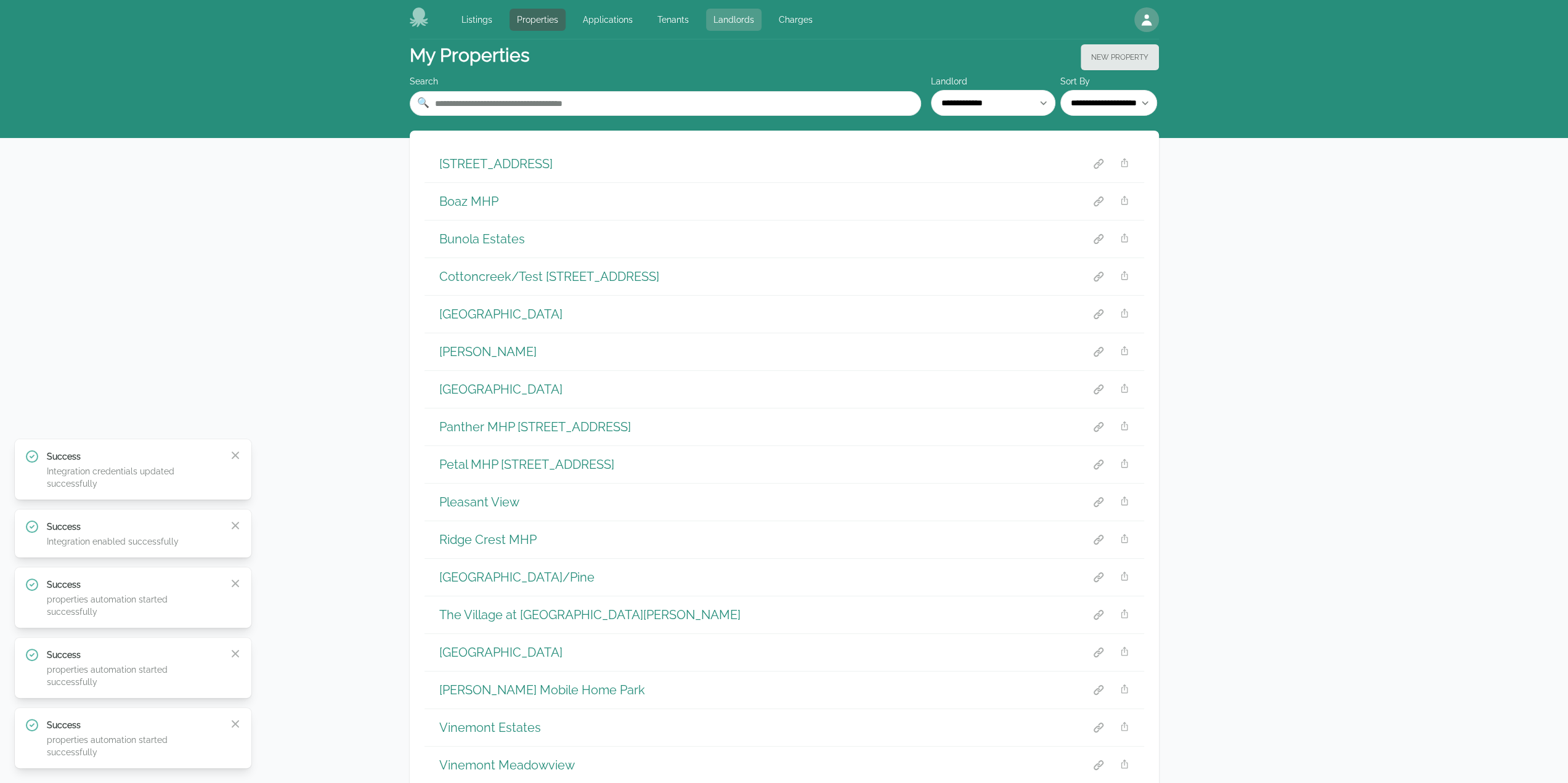
click at [724, 15] on link "Landlords" at bounding box center [734, 19] width 55 height 22
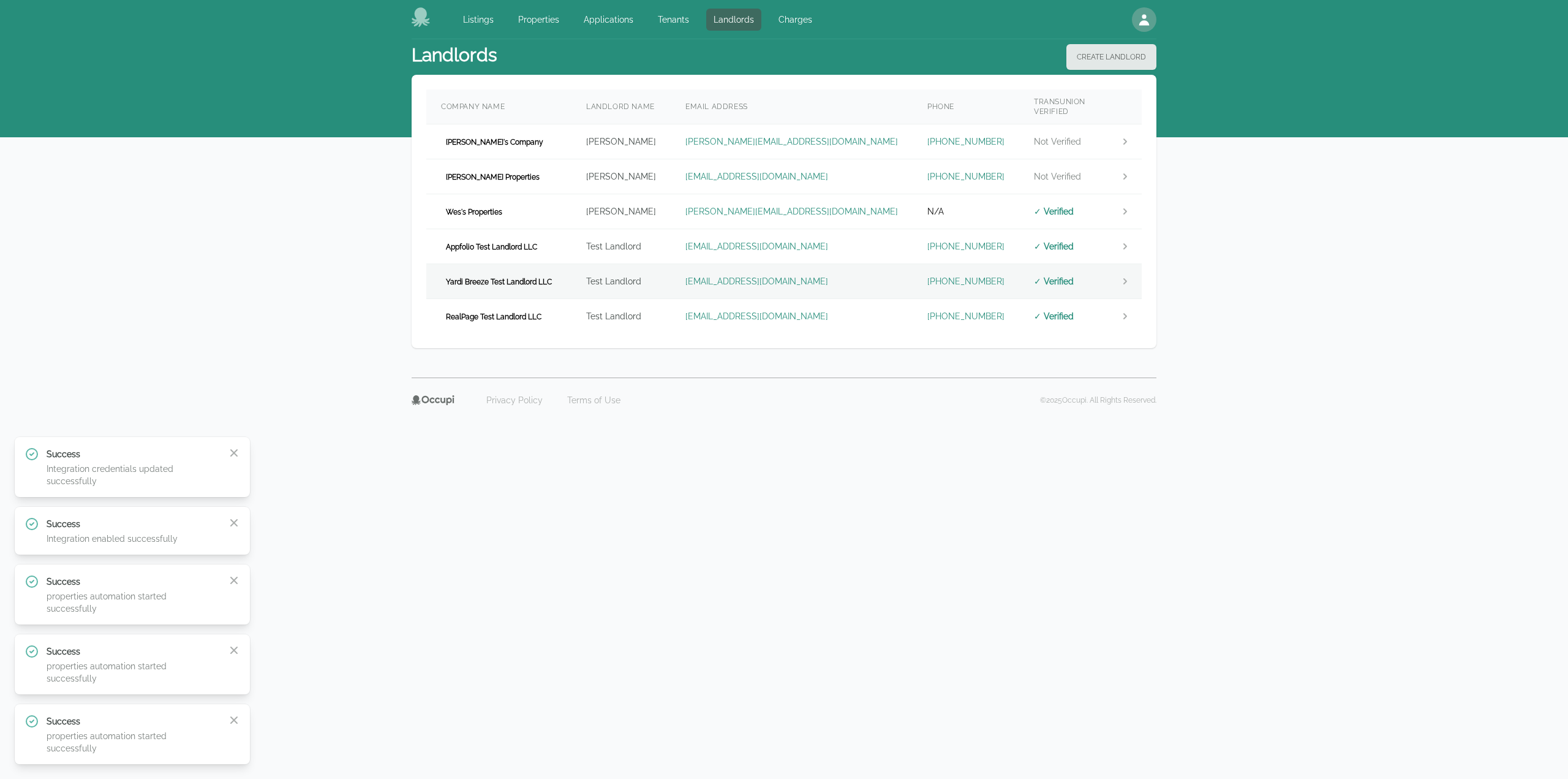
click at [536, 264] on td "Yardi Breeze Test Landlord LLC" at bounding box center [499, 281] width 145 height 35
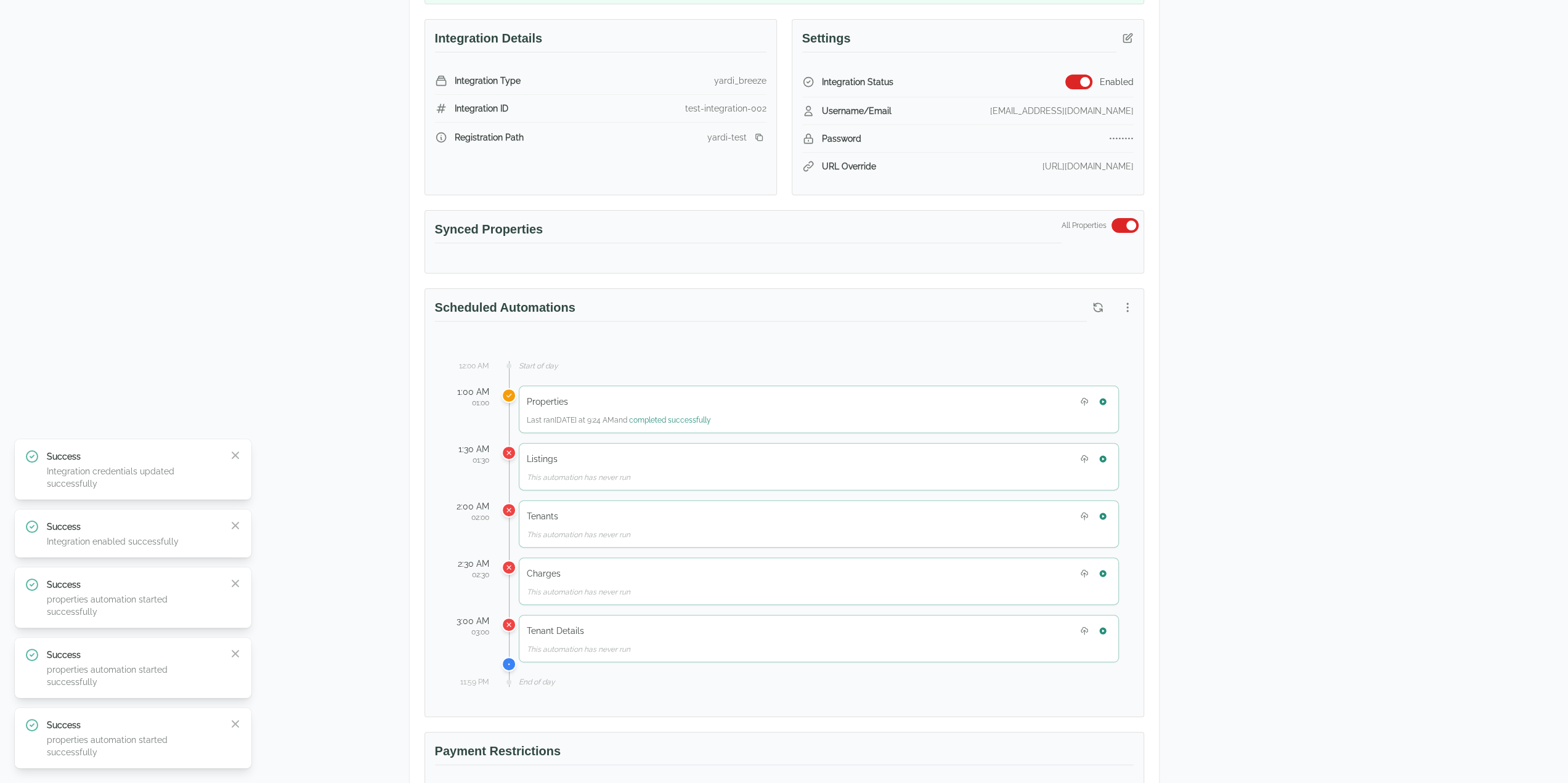
scroll to position [246, 0]
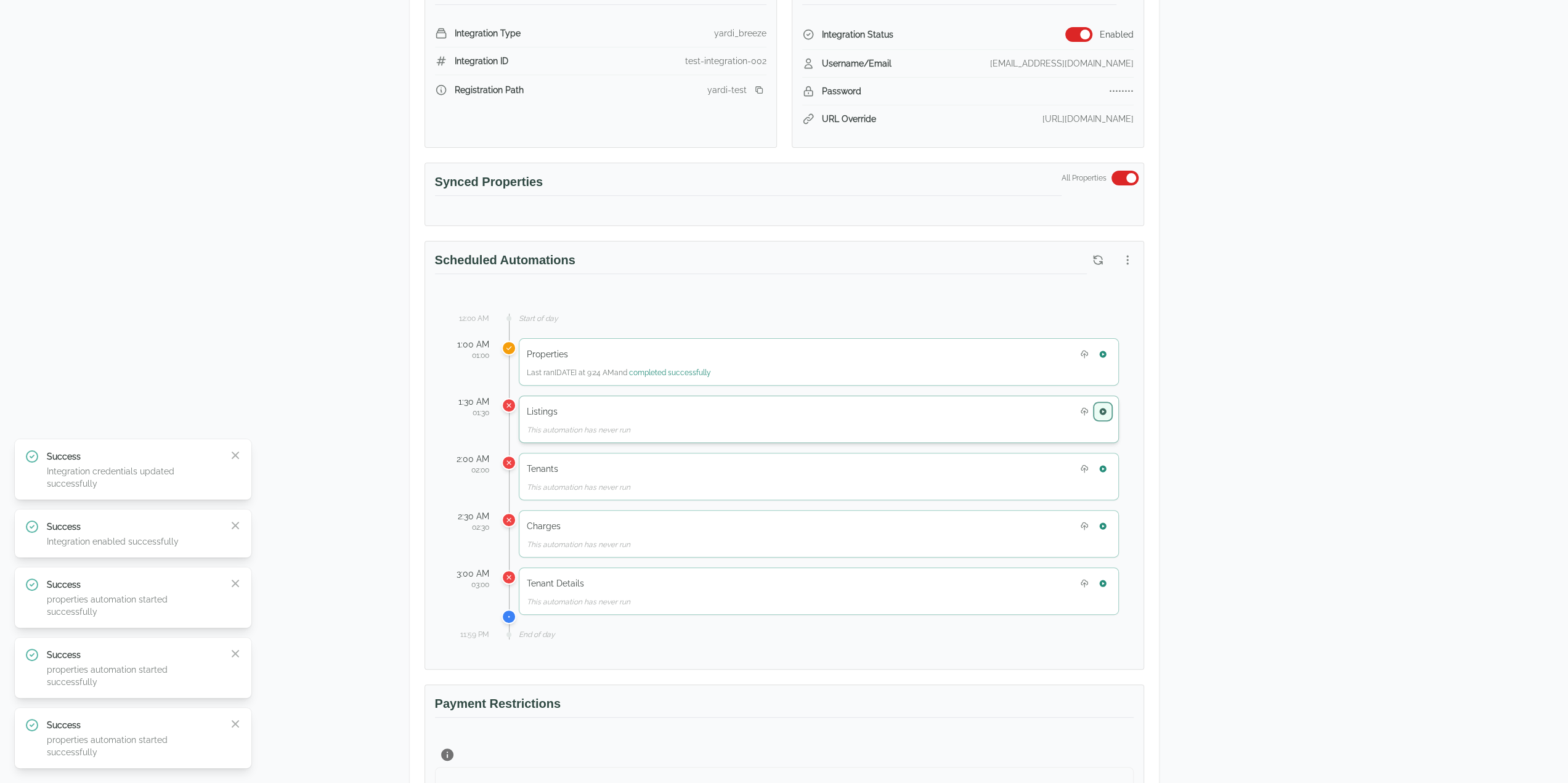
click at [1110, 404] on button "button" at bounding box center [1103, 411] width 16 height 16
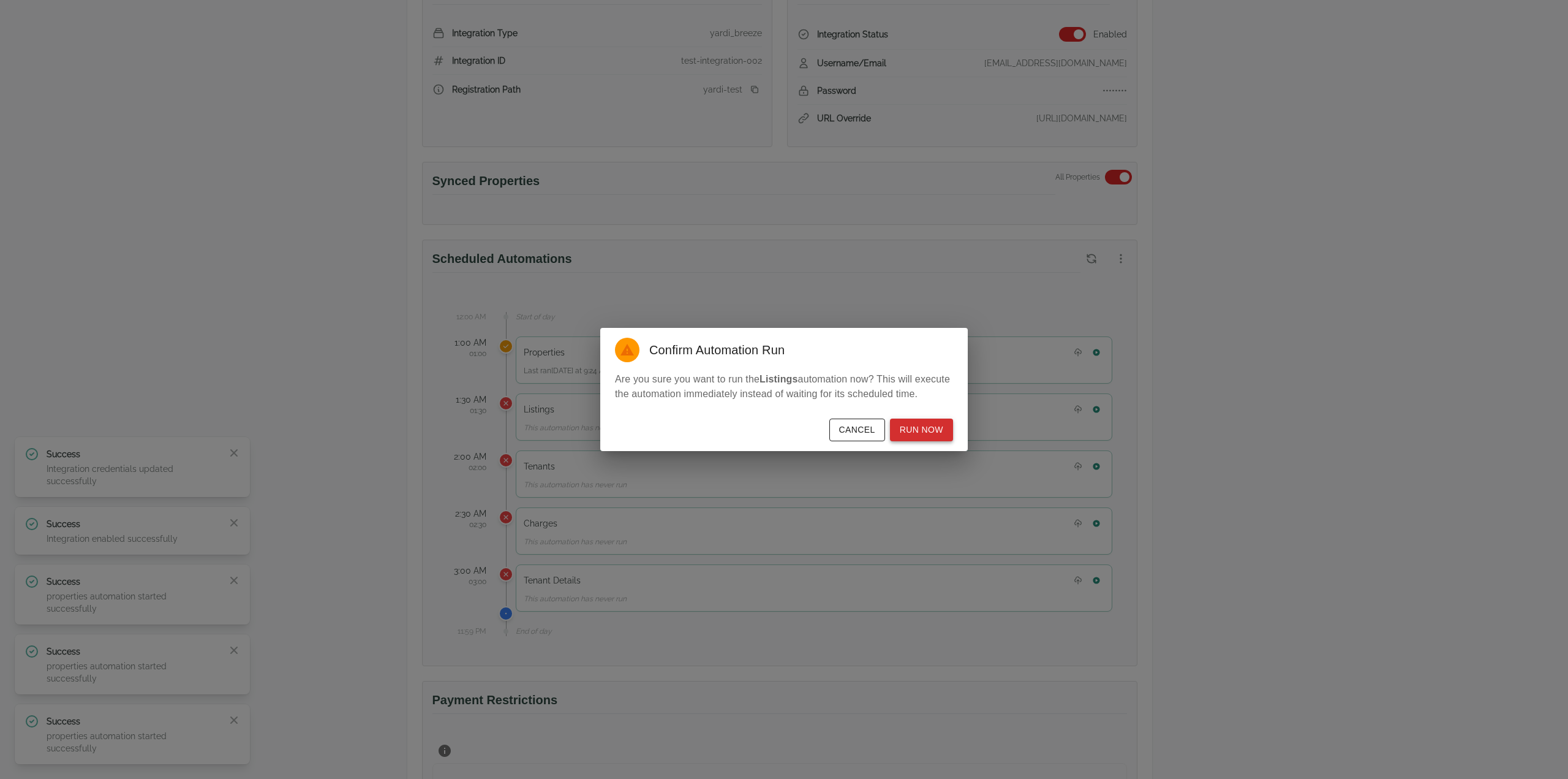
click at [929, 425] on button "Run Now" at bounding box center [922, 429] width 63 height 22
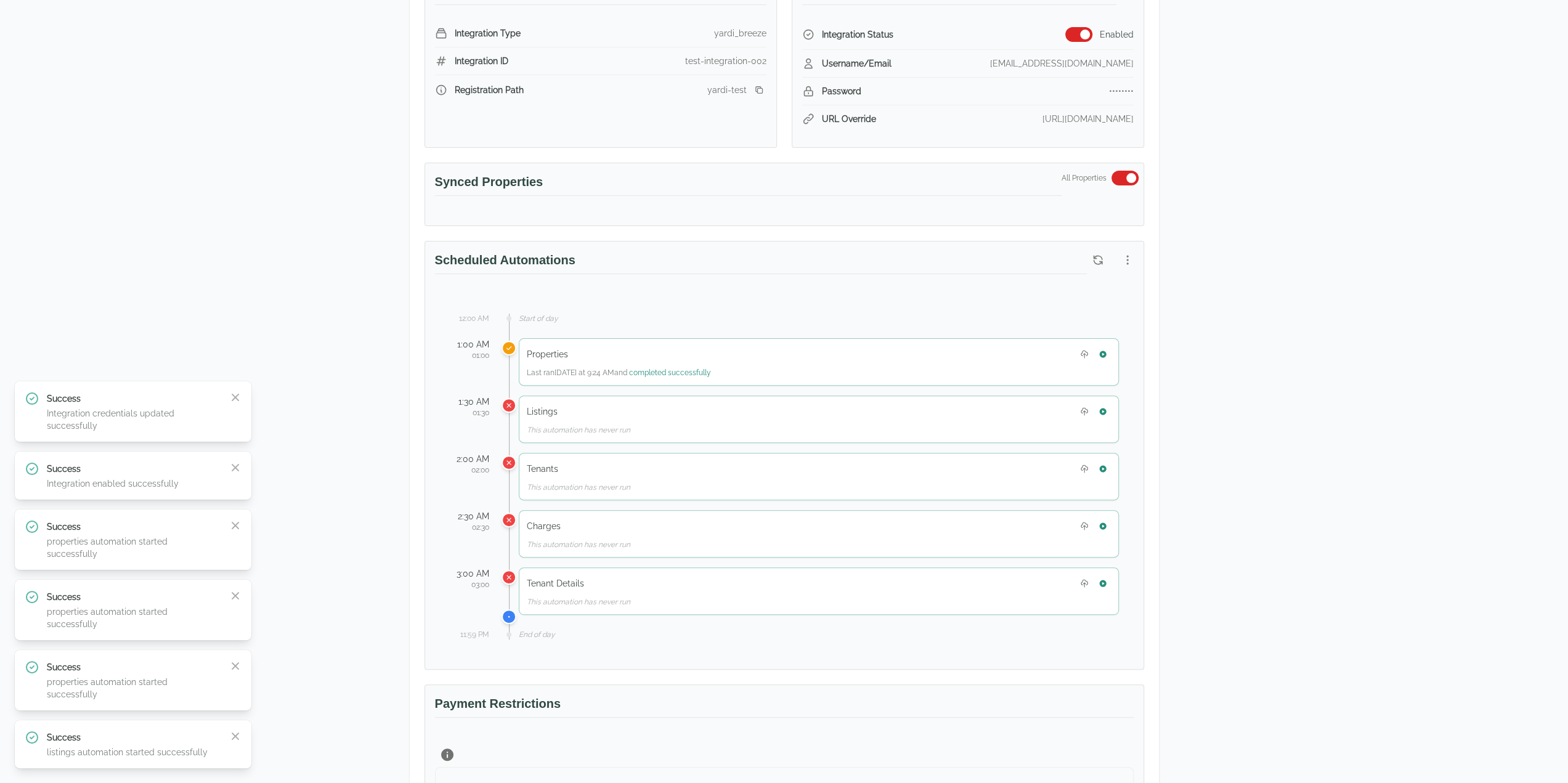
scroll to position [0, 0]
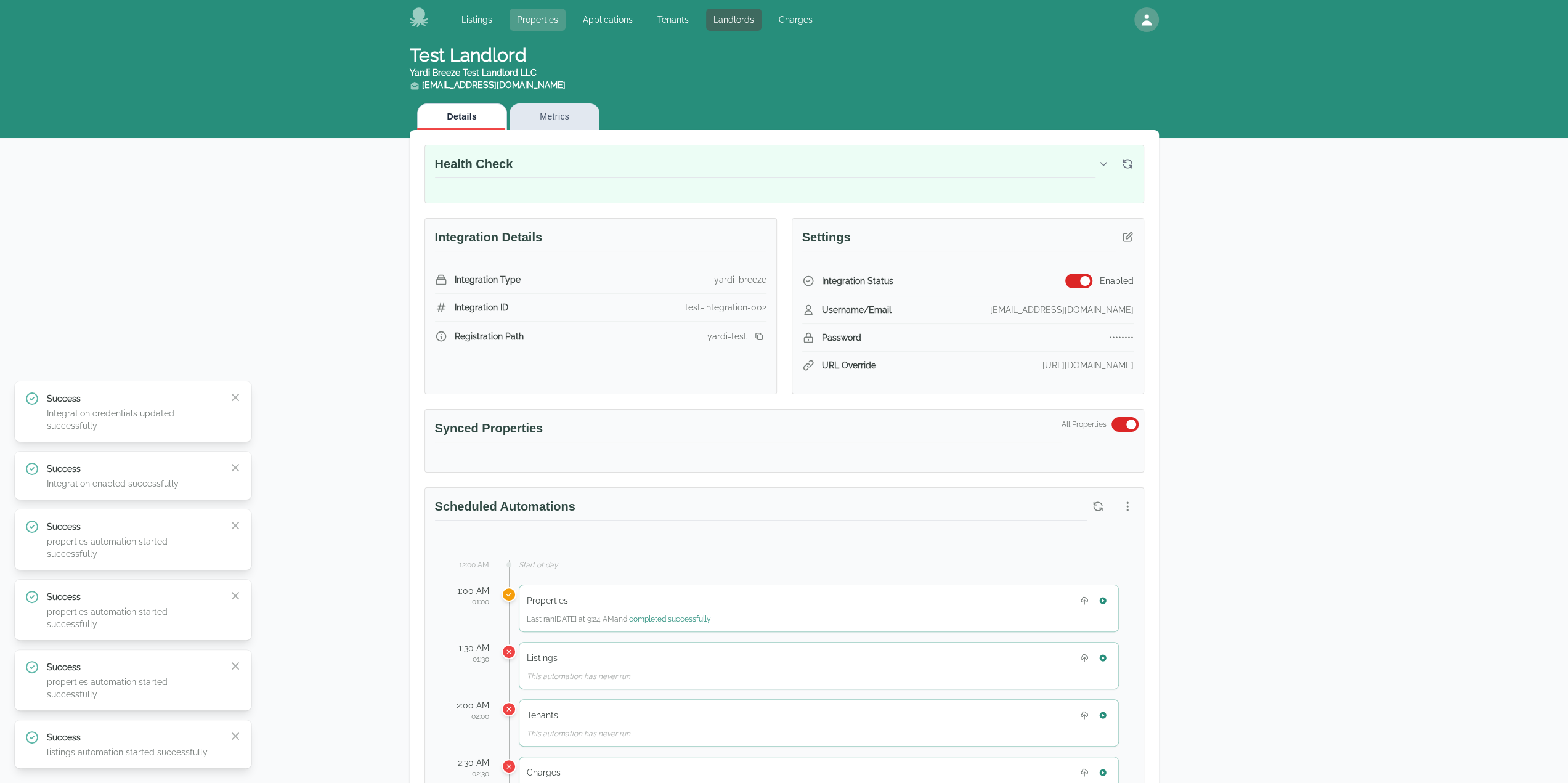
click at [551, 17] on link "Properties" at bounding box center [538, 19] width 56 height 22
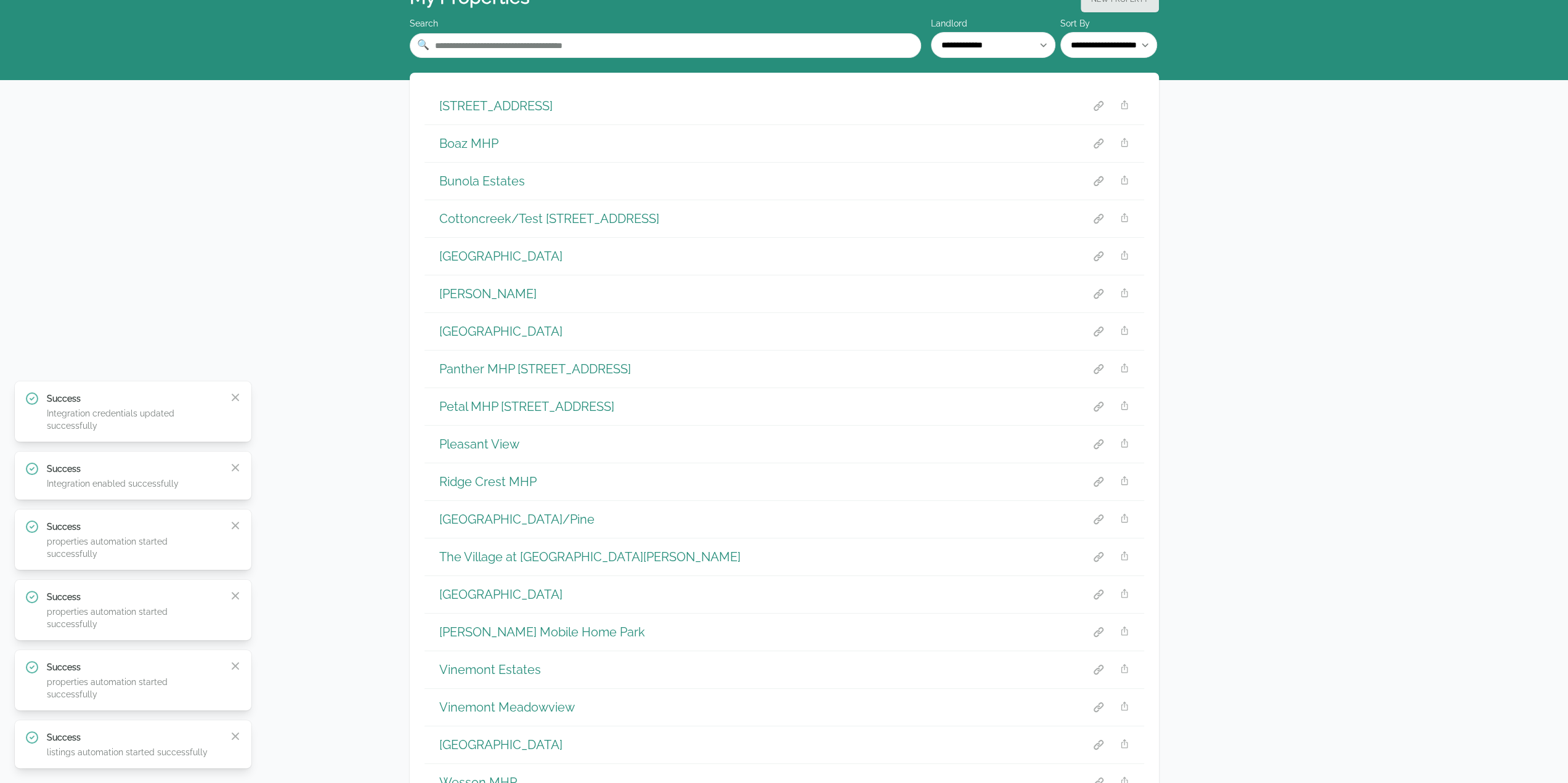
scroll to position [190, 0]
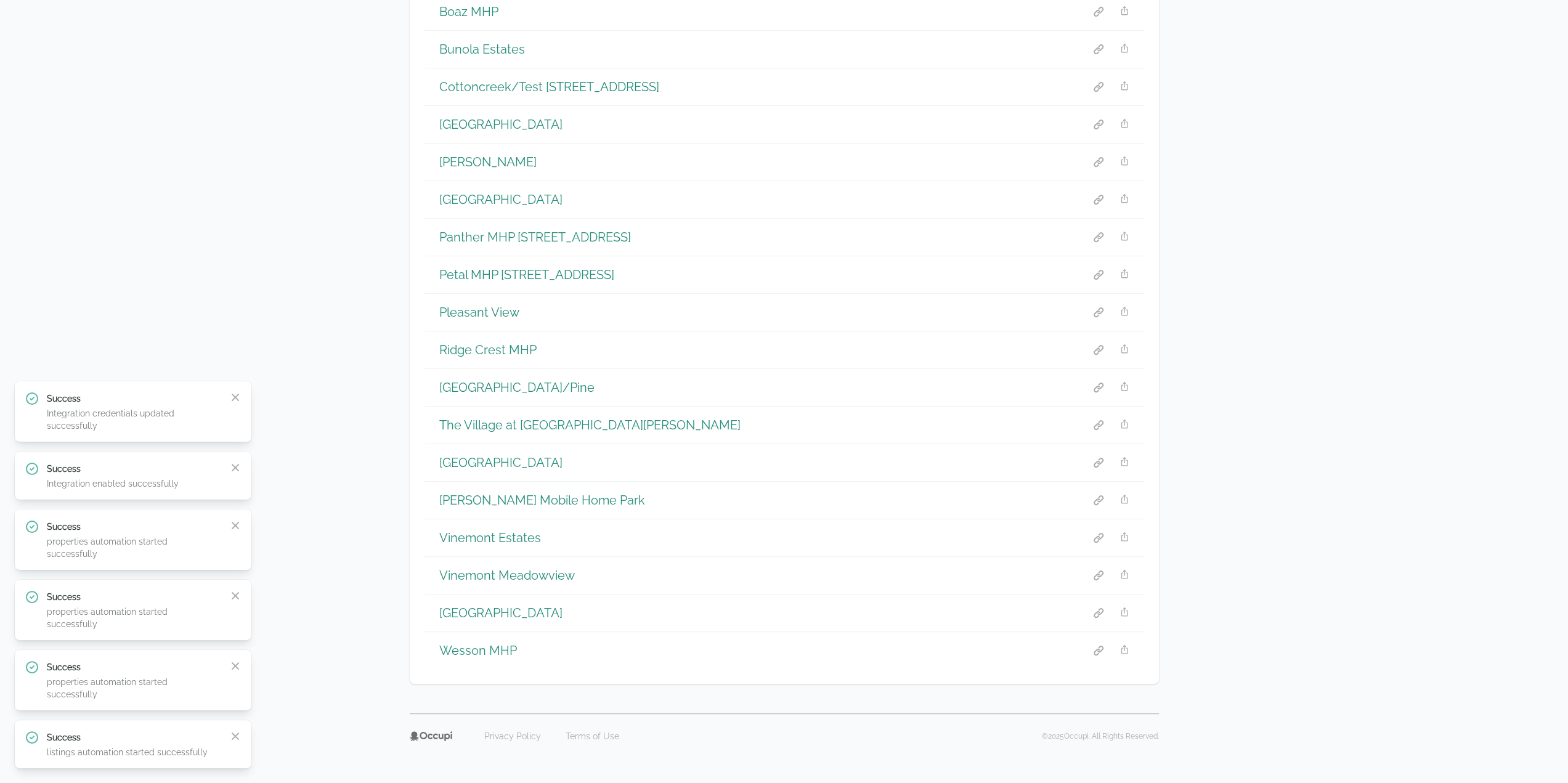
click at [468, 379] on h1 "[GEOGRAPHIC_DATA]/Pine" at bounding box center [517, 387] width 155 height 17
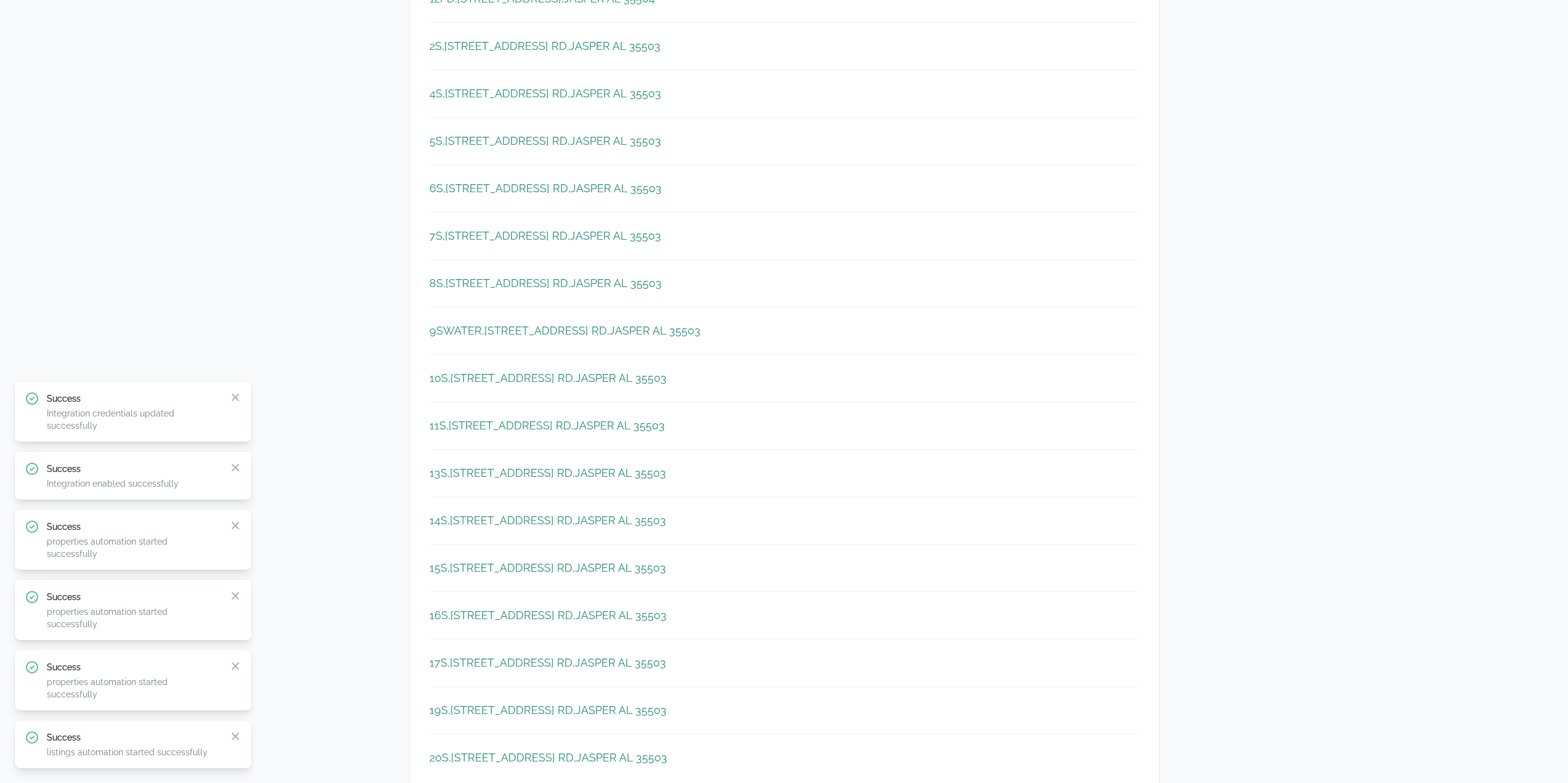
scroll to position [108, 0]
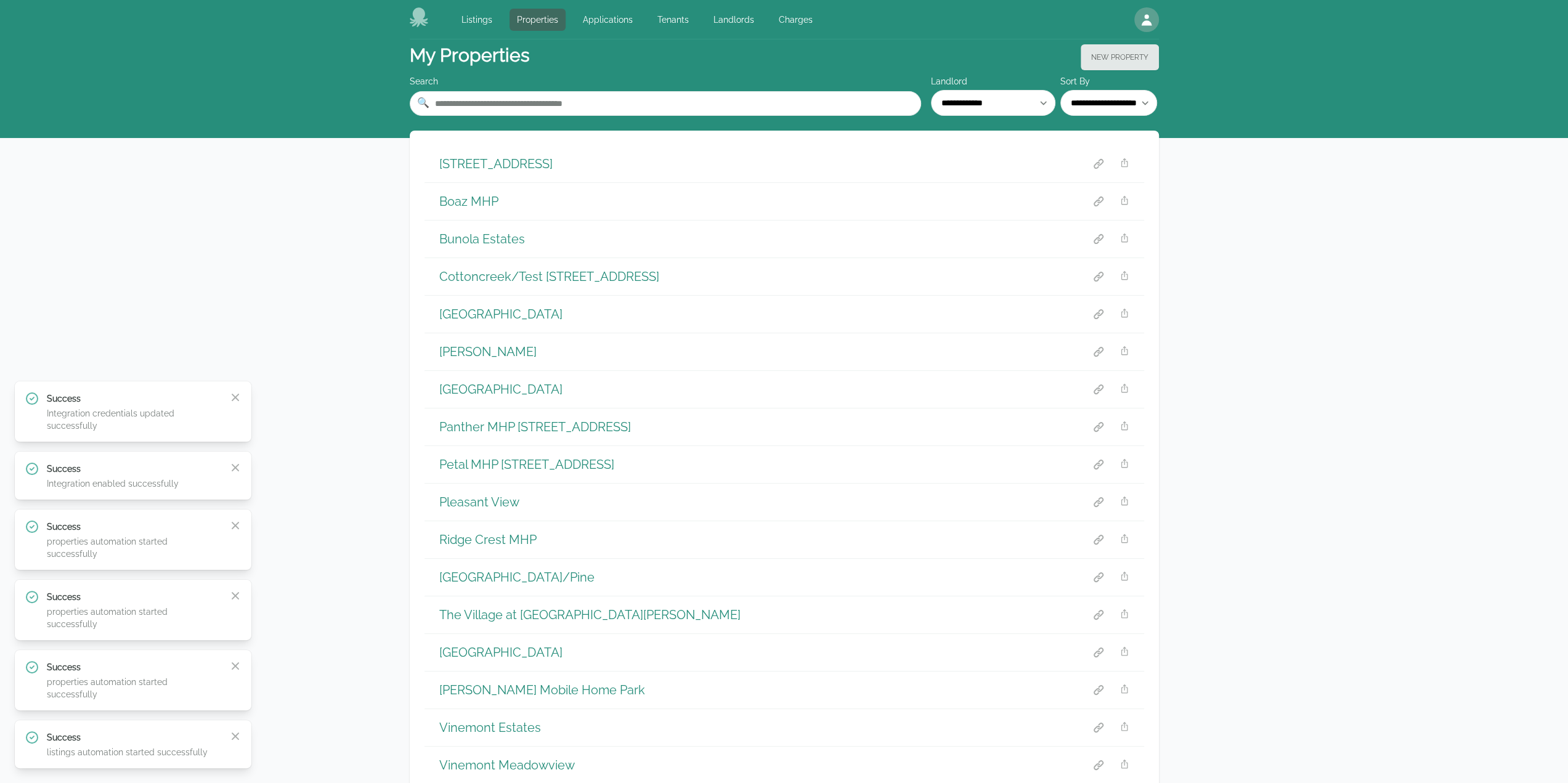
click at [1373, 389] on div "**********" at bounding box center [784, 471] width 1568 height 863
click at [1329, 363] on div "**********" at bounding box center [784, 471] width 1568 height 863
click at [1466, 488] on div "**********" at bounding box center [784, 471] width 1568 height 863
drag, startPoint x: 1388, startPoint y: 563, endPoint x: 1326, endPoint y: 586, distance: 66.1
click at [1388, 563] on div "**********" at bounding box center [784, 471] width 1568 height 863
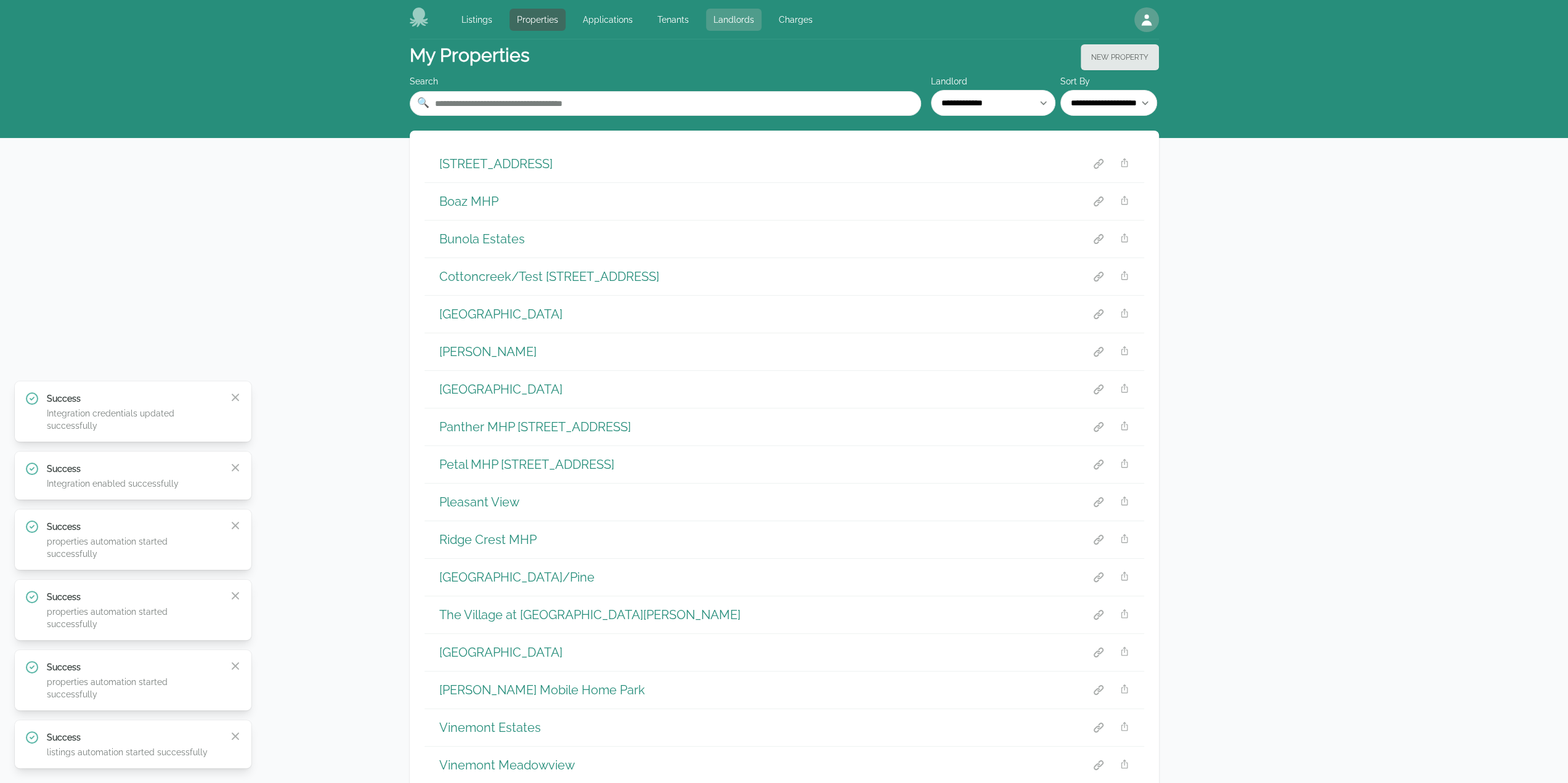
click at [739, 17] on link "Landlords" at bounding box center [734, 19] width 55 height 22
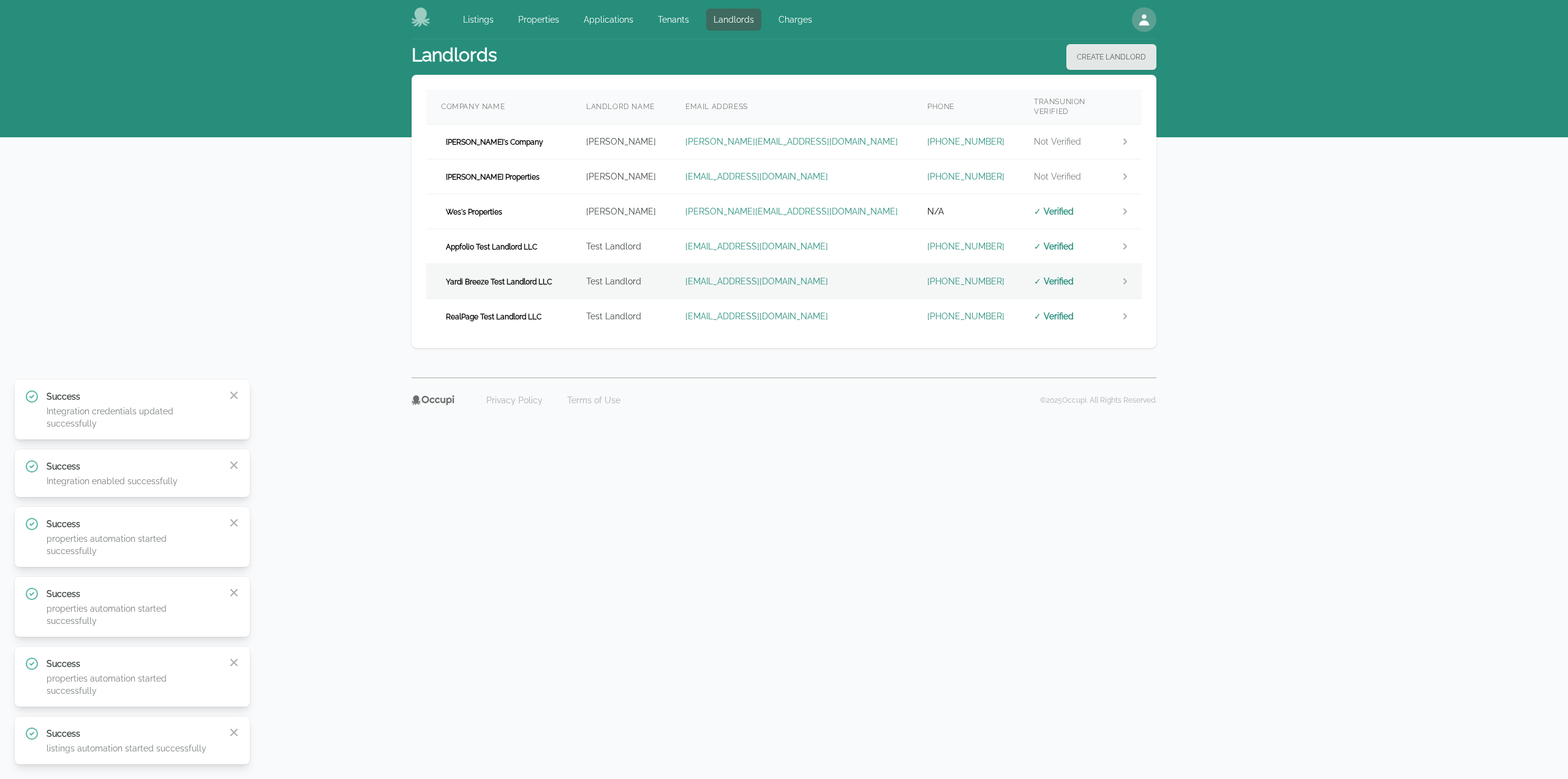
click at [571, 274] on td "Yardi Breeze Test Landlord LLC" at bounding box center [499, 281] width 145 height 35
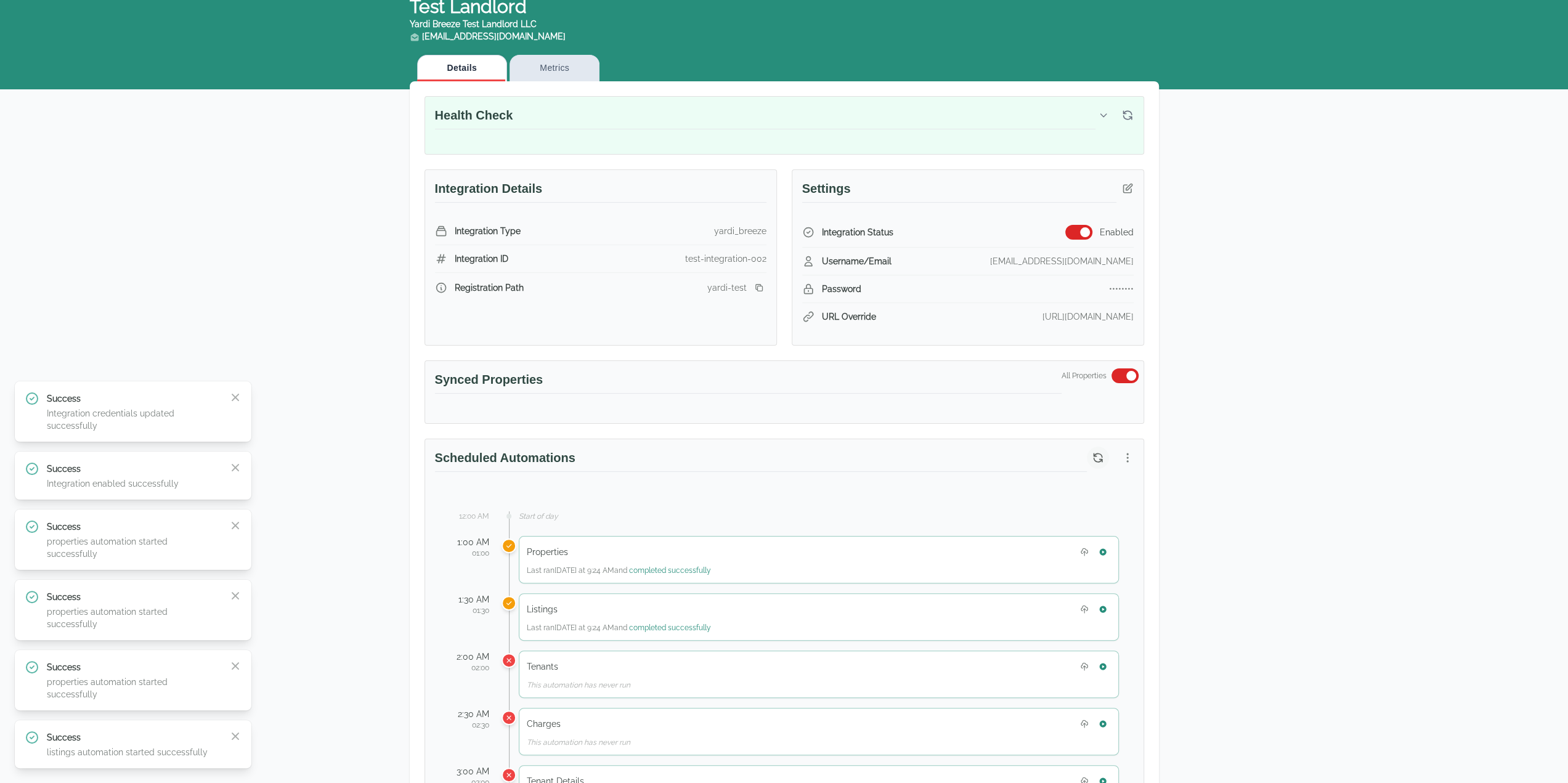
scroll to position [185, 0]
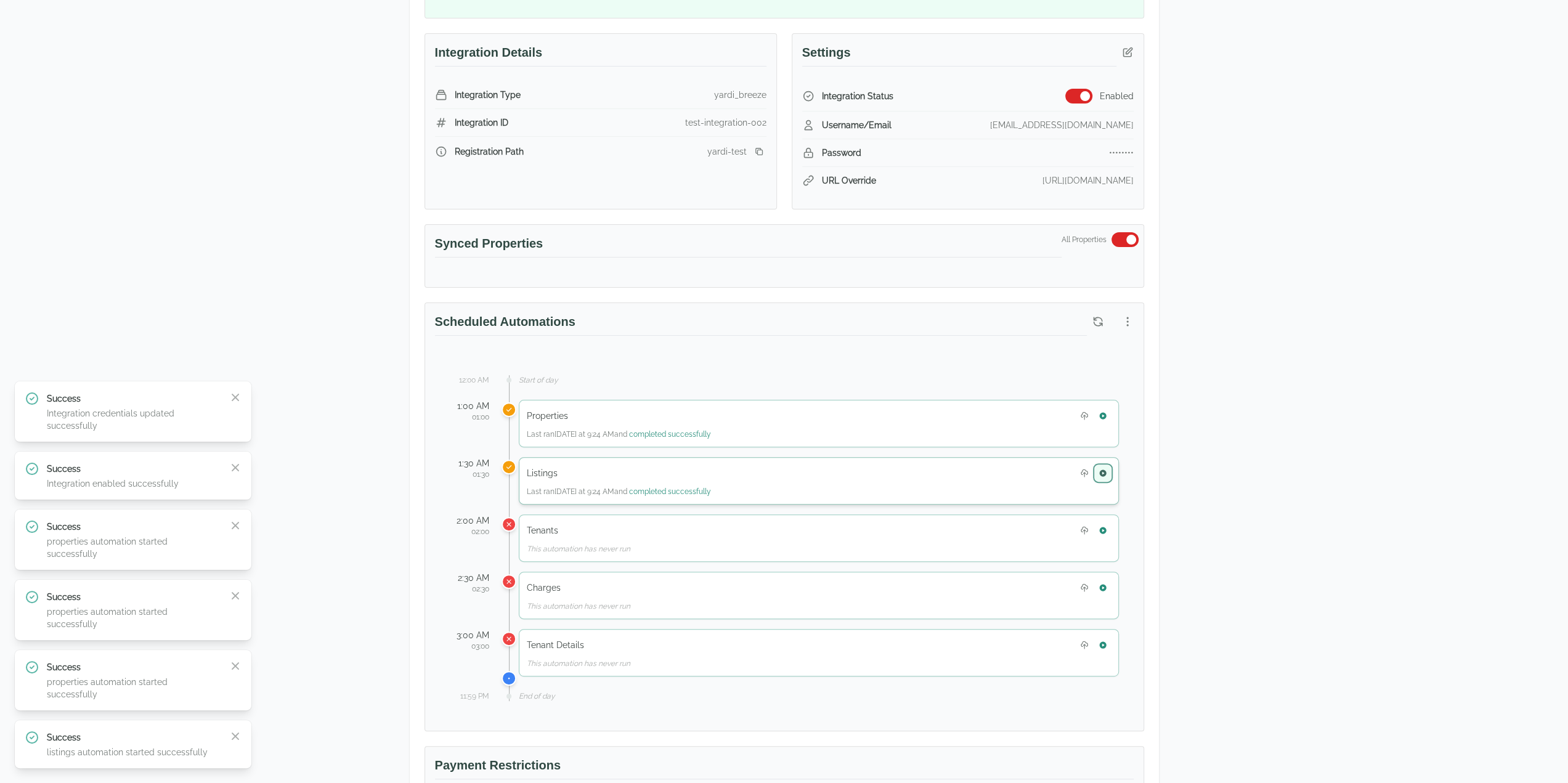
click at [1102, 469] on icon "button" at bounding box center [1103, 473] width 9 height 9
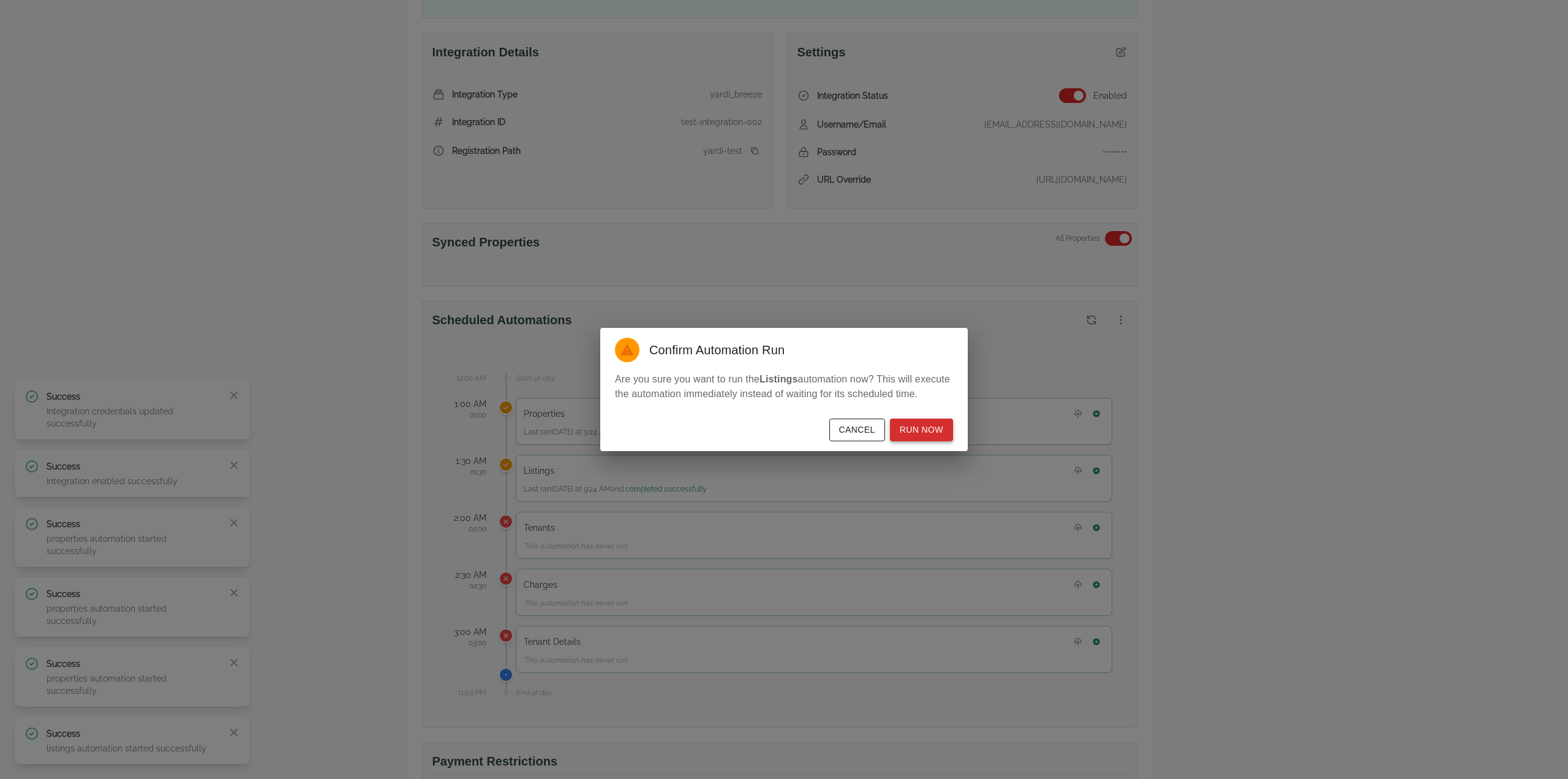
click at [924, 436] on button "Run Now" at bounding box center [922, 429] width 63 height 22
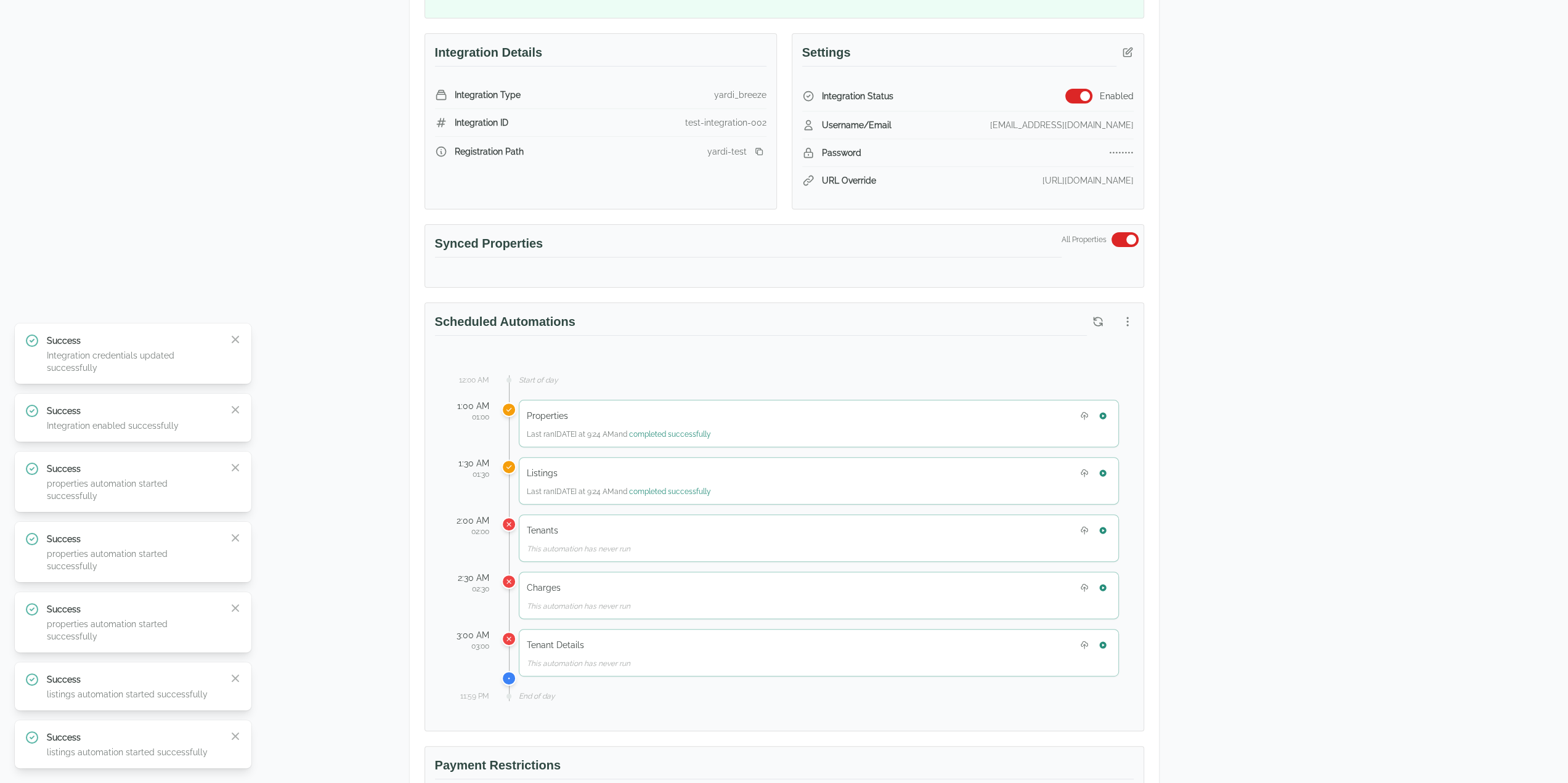
scroll to position [0, 0]
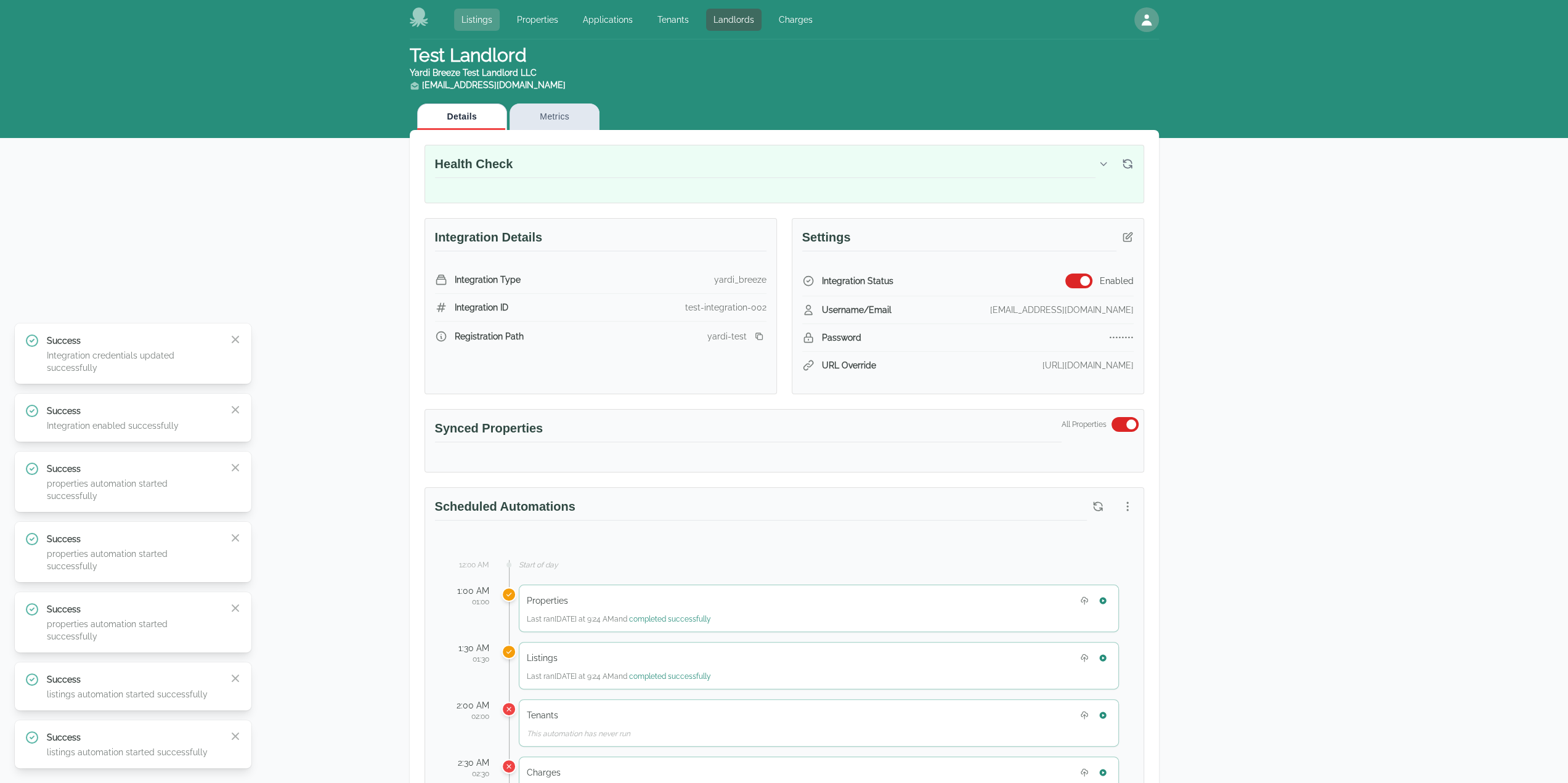
click at [471, 21] on link "Listings" at bounding box center [477, 19] width 46 height 22
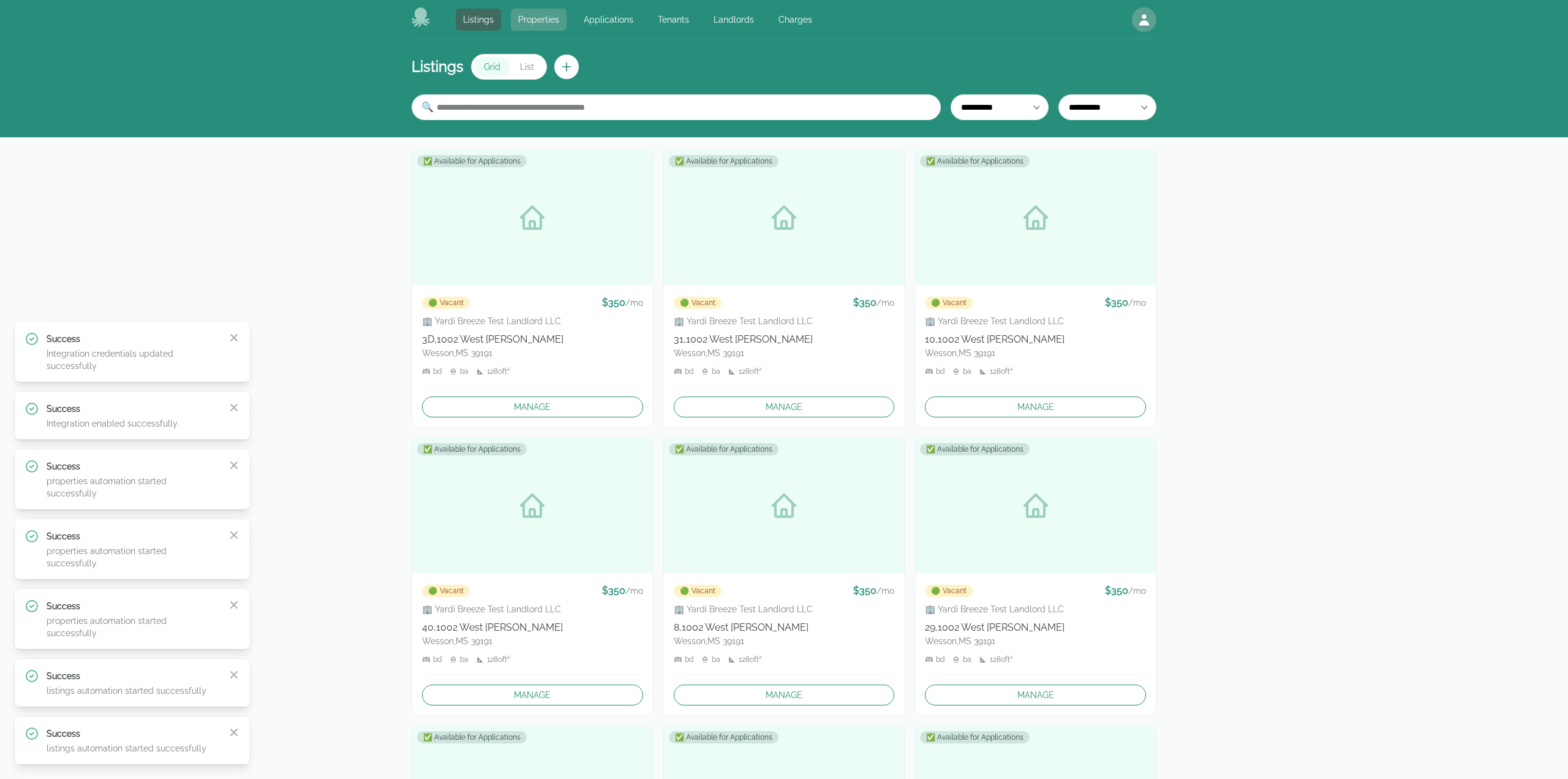
click at [546, 24] on link "Properties" at bounding box center [538, 19] width 55 height 22
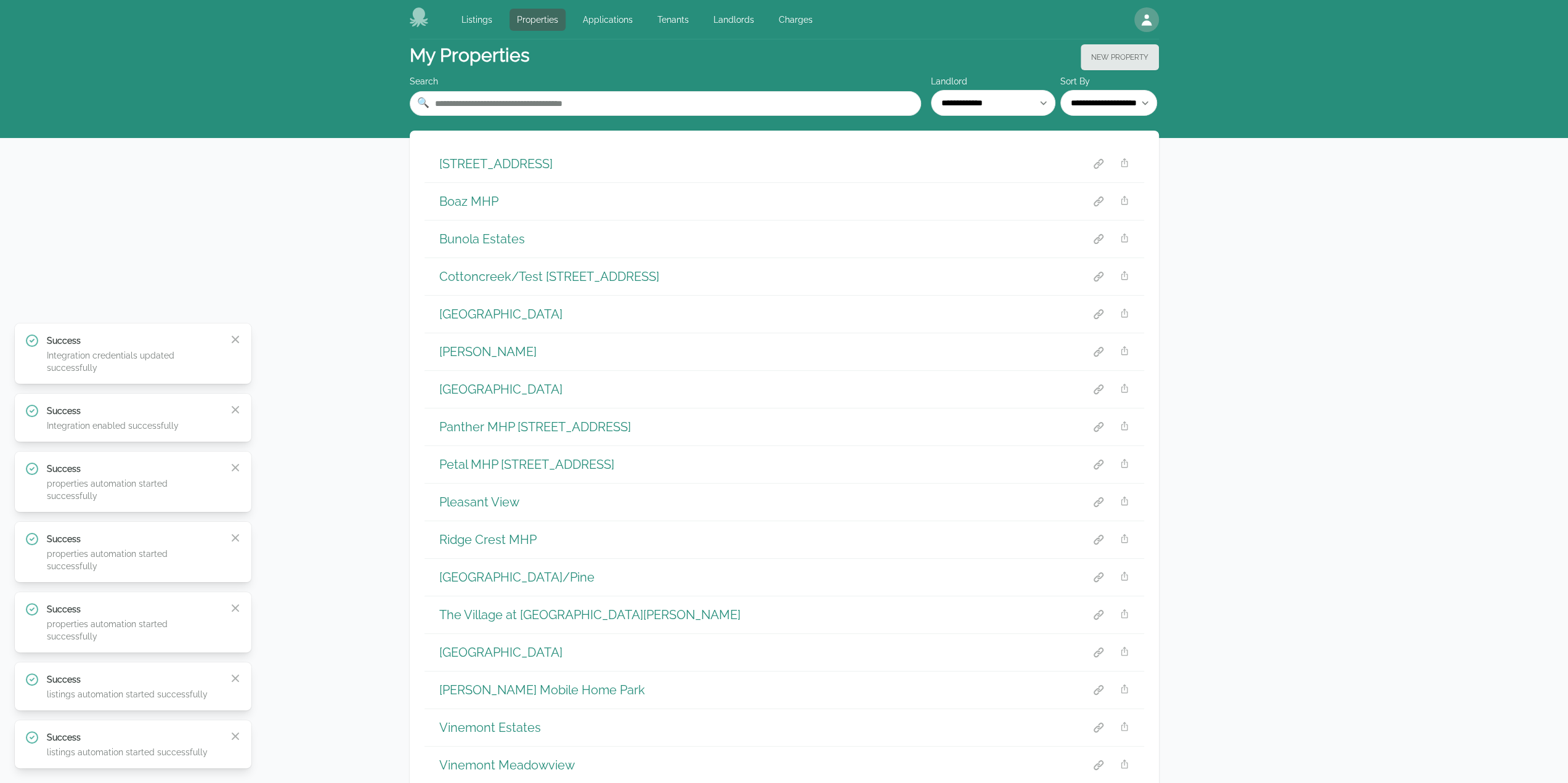
click at [499, 19] on div "Listings Properties Applications Tenants Landlords Charges" at bounding box center [637, 19] width 366 height 22
click at [462, 18] on link "Listings" at bounding box center [477, 19] width 46 height 22
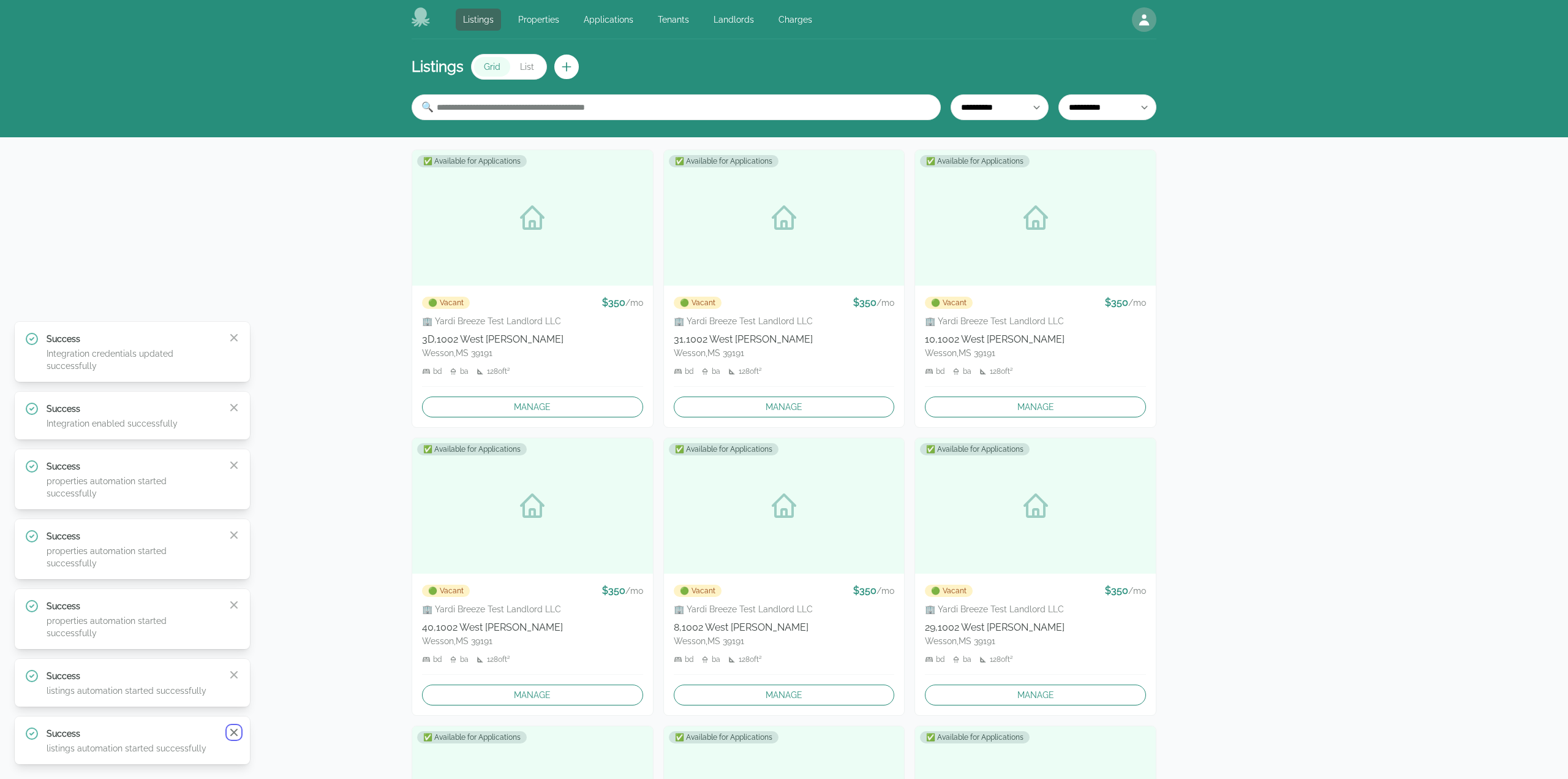
click at [232, 734] on icon "button" at bounding box center [234, 732] width 7 height 7
click at [232, 733] on icon "button" at bounding box center [234, 732] width 13 height 13
click at [232, 726] on icon "button" at bounding box center [234, 720] width 13 height 13
click at [232, 656] on icon "button" at bounding box center [234, 650] width 13 height 13
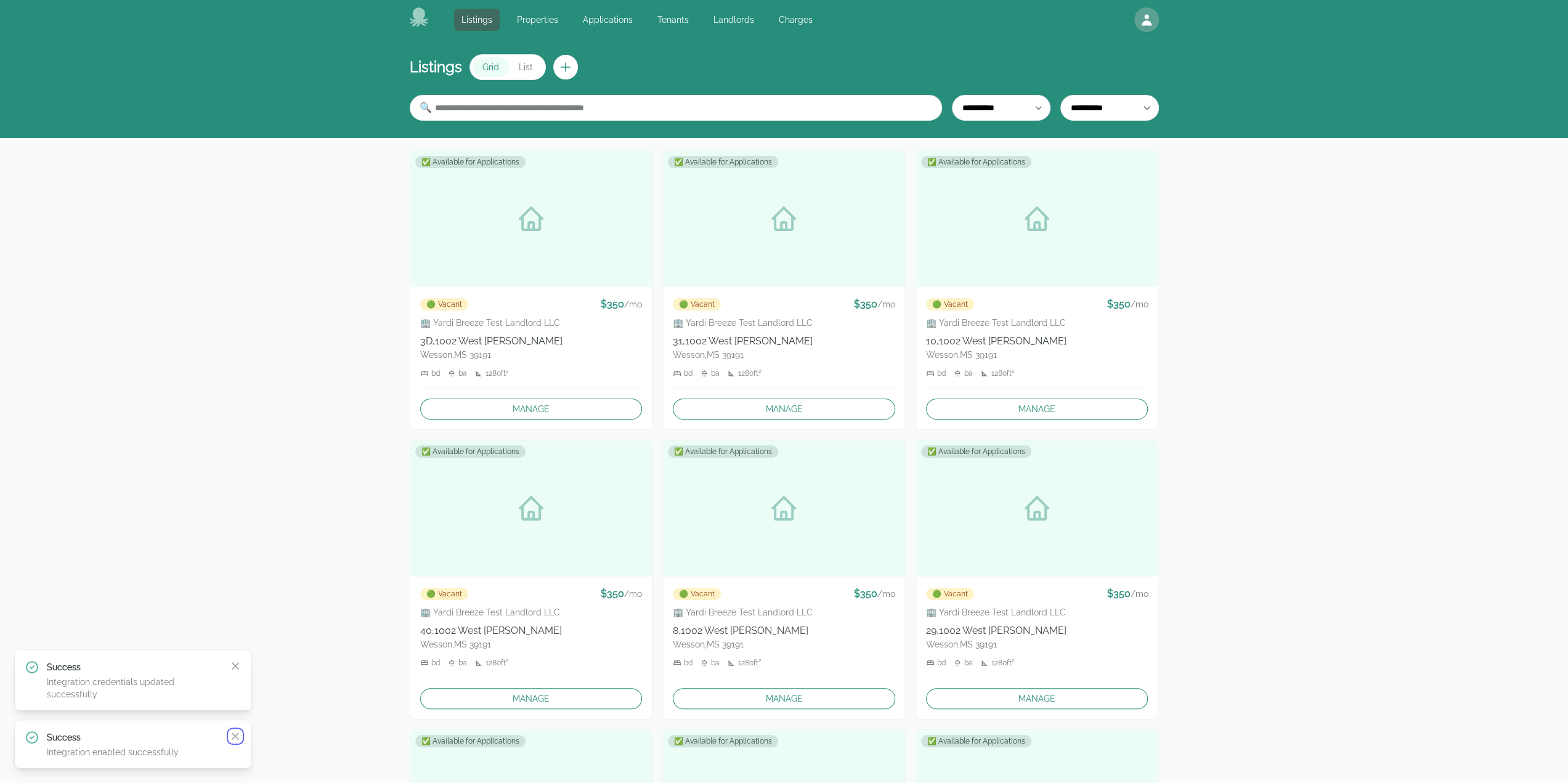
click at [233, 737] on icon "button" at bounding box center [235, 736] width 13 height 13
click at [233, 737] on div "Success Integration credentials updated successfully Close" at bounding box center [133, 737] width 217 height 41
click at [237, 717] on div "Success Integration credentials updated successfully Close" at bounding box center [133, 738] width 237 height 60
click at [237, 724] on icon "button" at bounding box center [235, 723] width 13 height 13
